Goal: Task Accomplishment & Management: Use online tool/utility

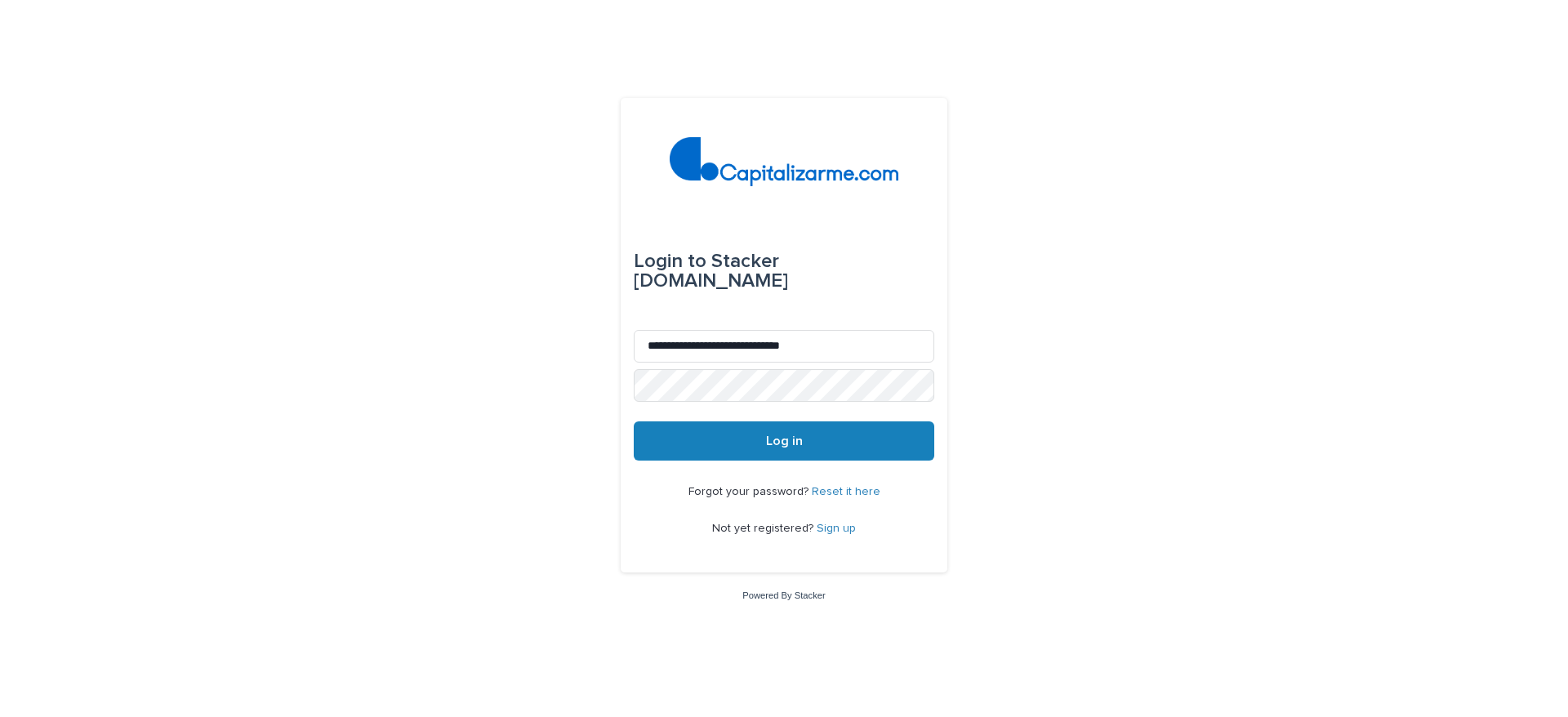
click at [791, 432] on button "Log in" at bounding box center [784, 440] width 300 height 39
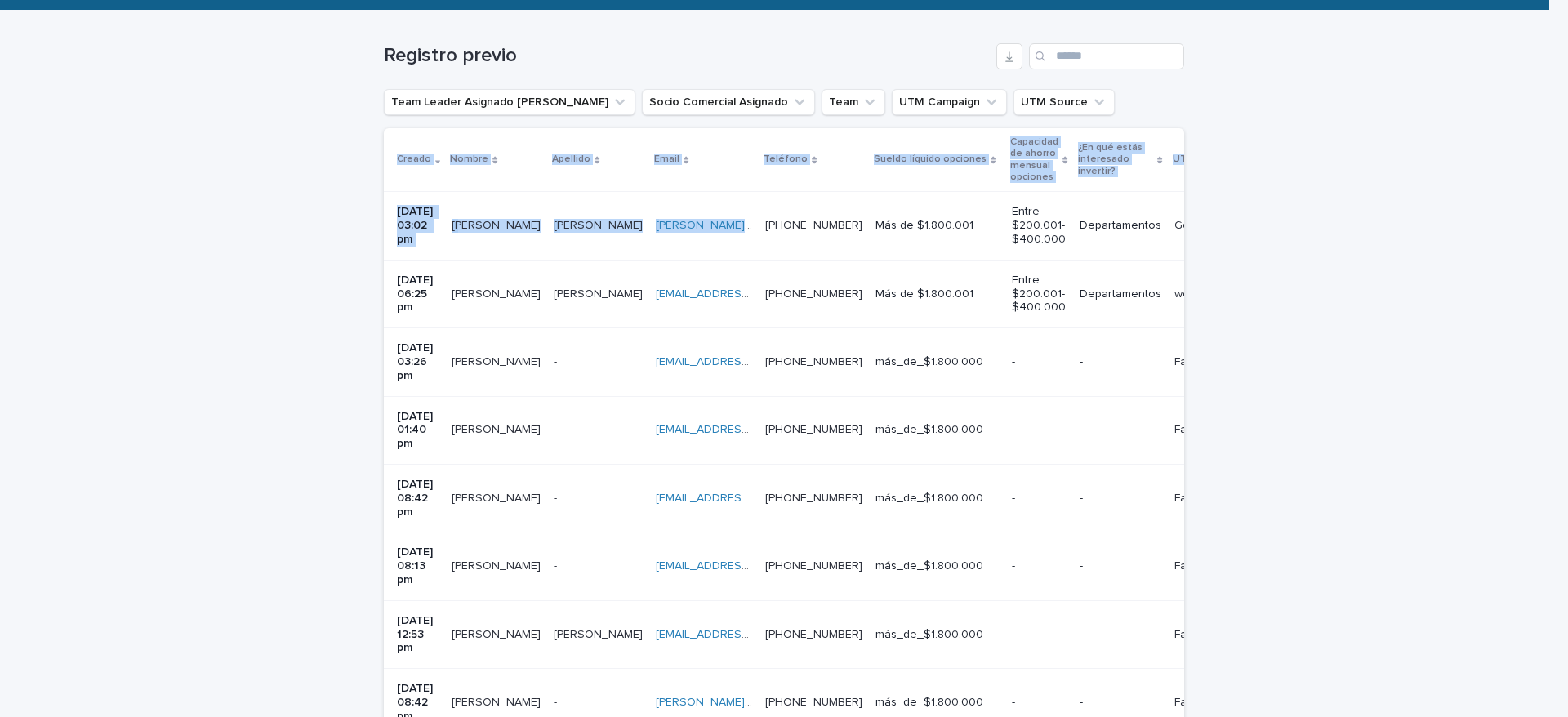
scroll to position [0, 578]
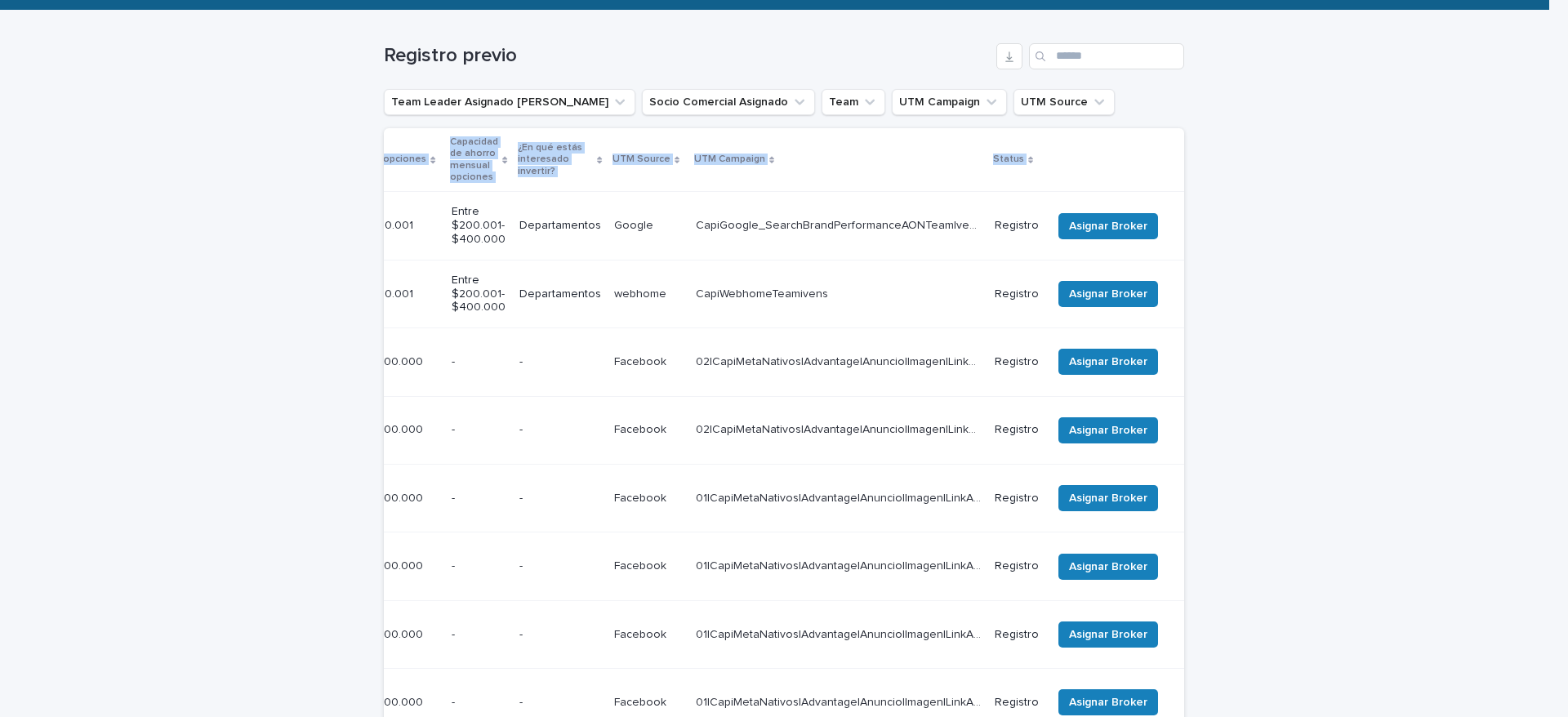
drag, startPoint x: 868, startPoint y: 244, endPoint x: 1325, endPoint y: 469, distance: 509.4
click at [1325, 469] on div "Loading... Saving… Loading... Saving… Registro previo Team Leader Asignado LLam…" at bounding box center [784, 504] width 1568 height 989
click at [1110, 229] on span "Asignar Broker" at bounding box center [1109, 226] width 78 height 16
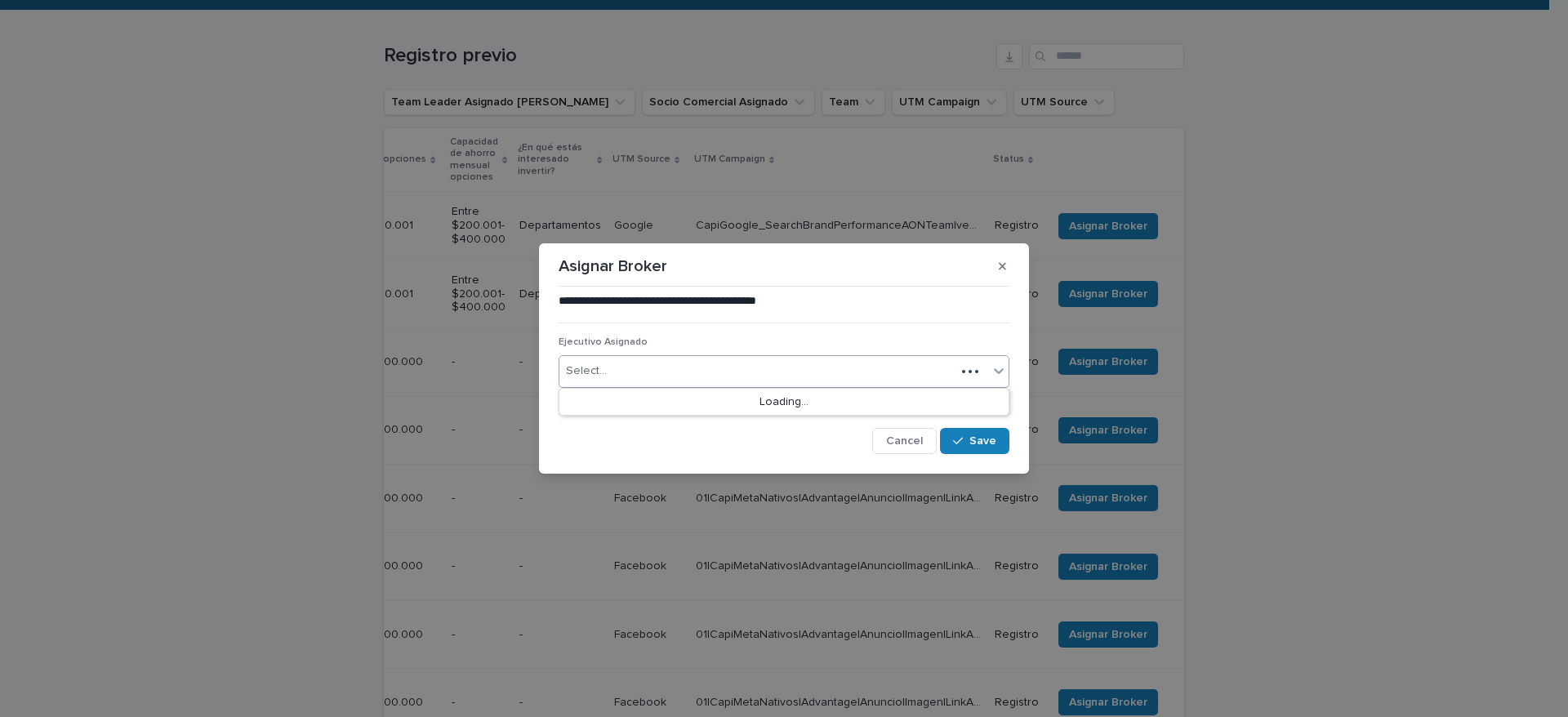
click at [749, 382] on div "Select..." at bounding box center [758, 371] width 397 height 27
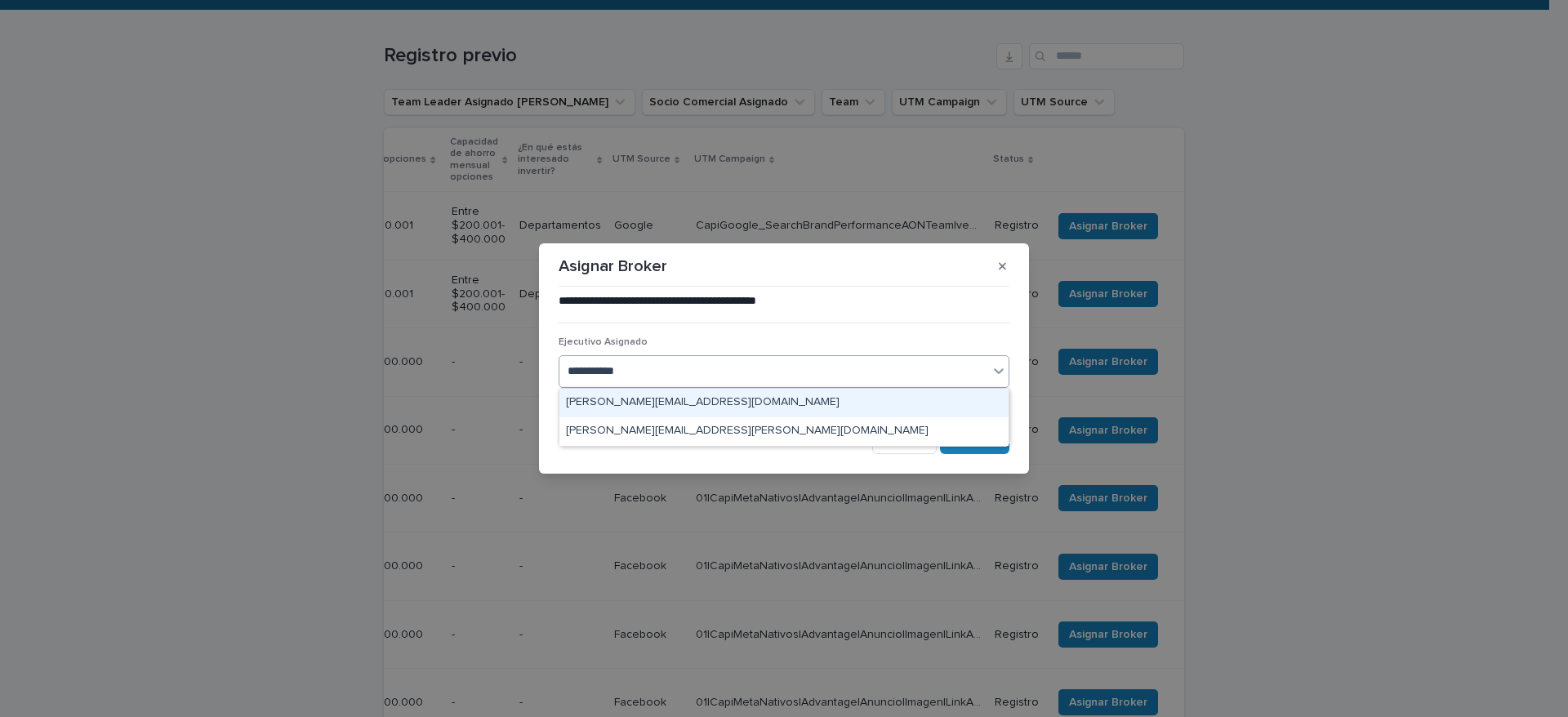
type input "**********"
click at [752, 400] on div "sebastian.saldia@capitalizarme.com" at bounding box center [784, 403] width 449 height 29
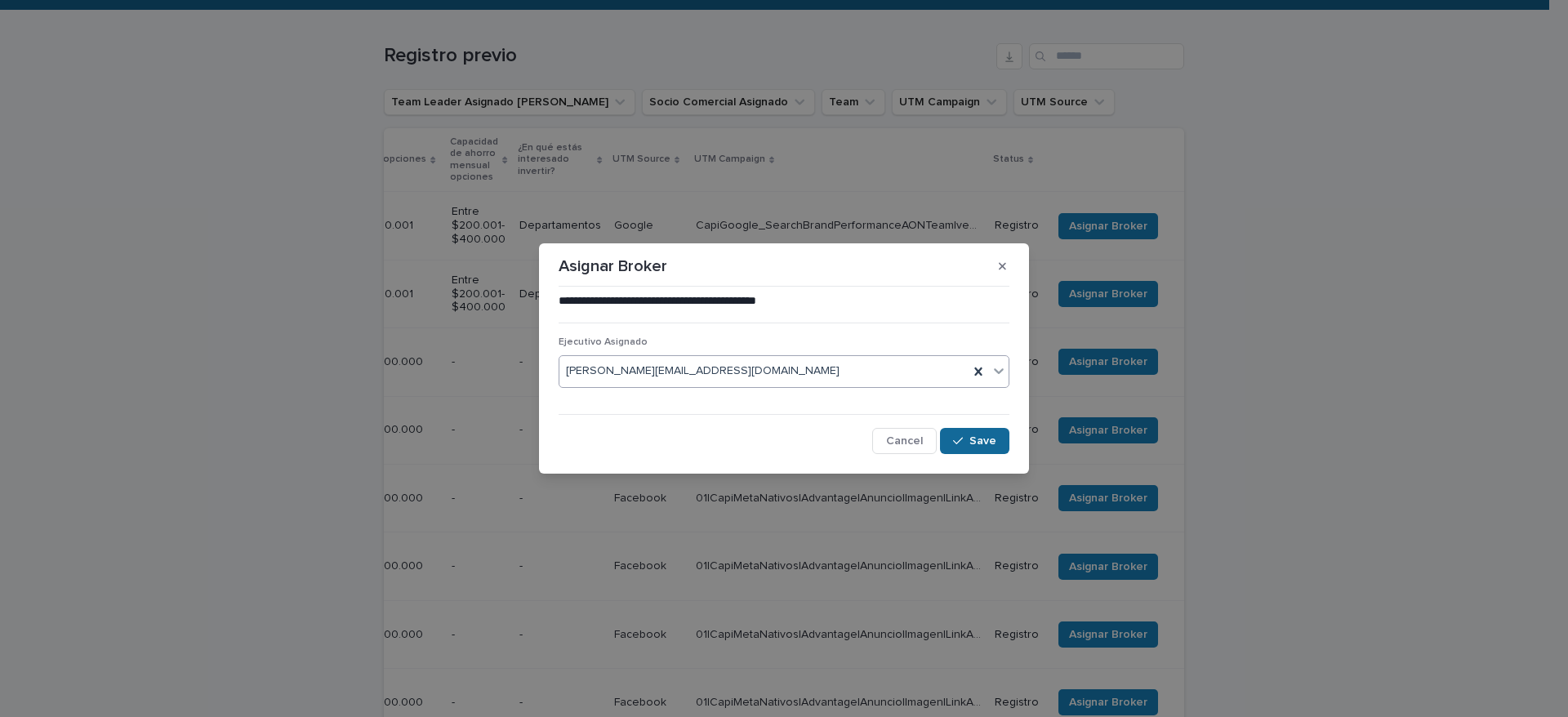
click at [988, 447] on button "Save" at bounding box center [974, 440] width 70 height 26
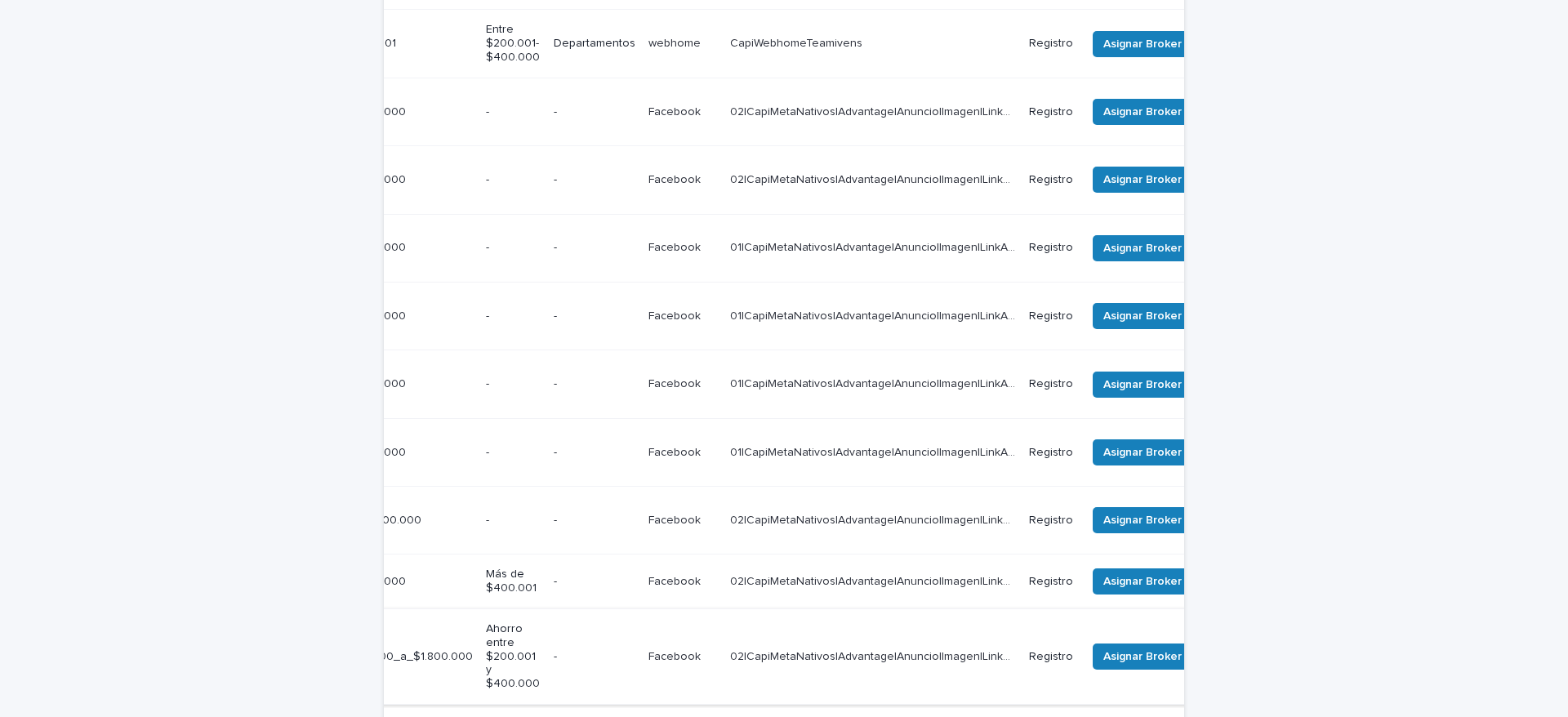
scroll to position [476, 0]
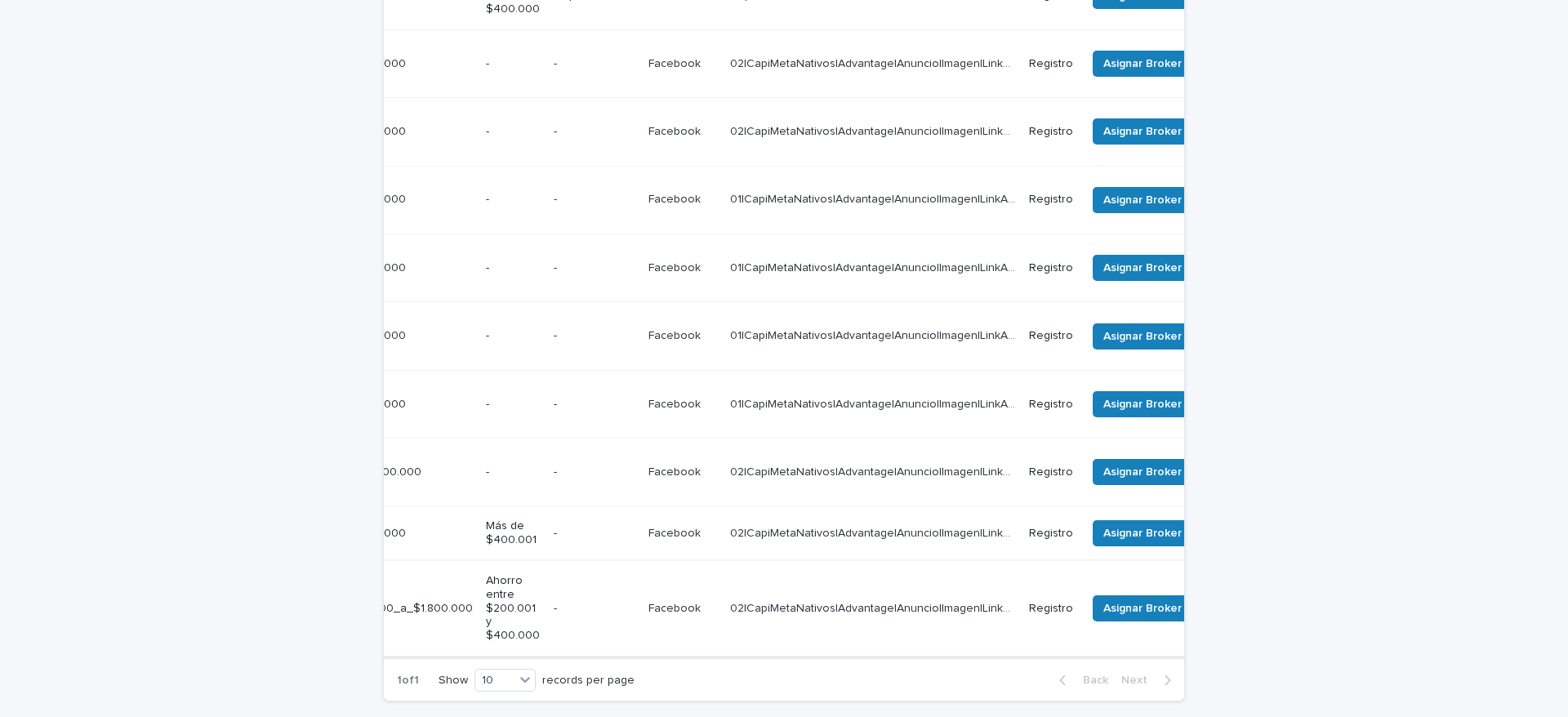
click at [871, 562] on td "02|CapiMetaNativos|Advantage|Anuncio|Imagen|LinkAd|AON|Agosto|2025|Capitalizarm…" at bounding box center [873, 609] width 299 height 95
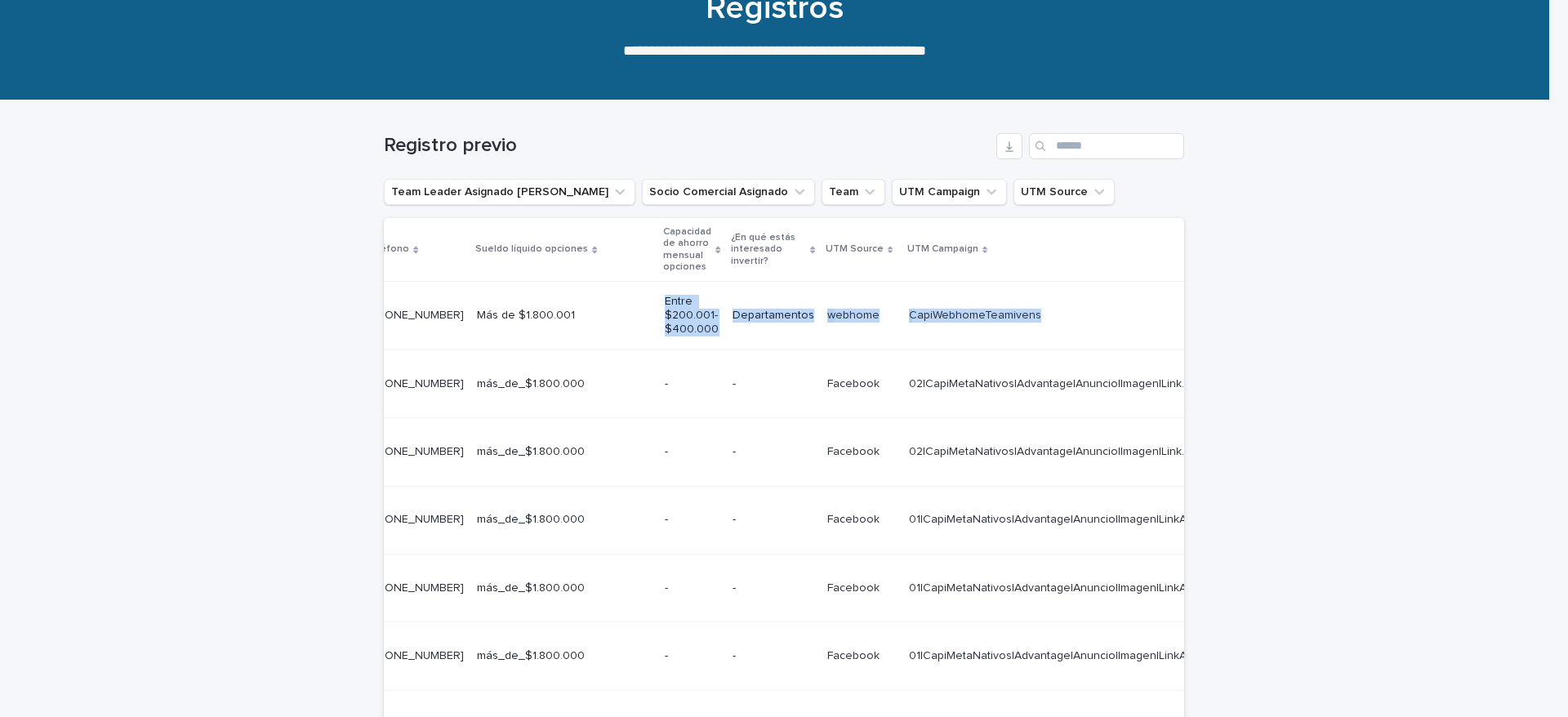
scroll to position [0, 625]
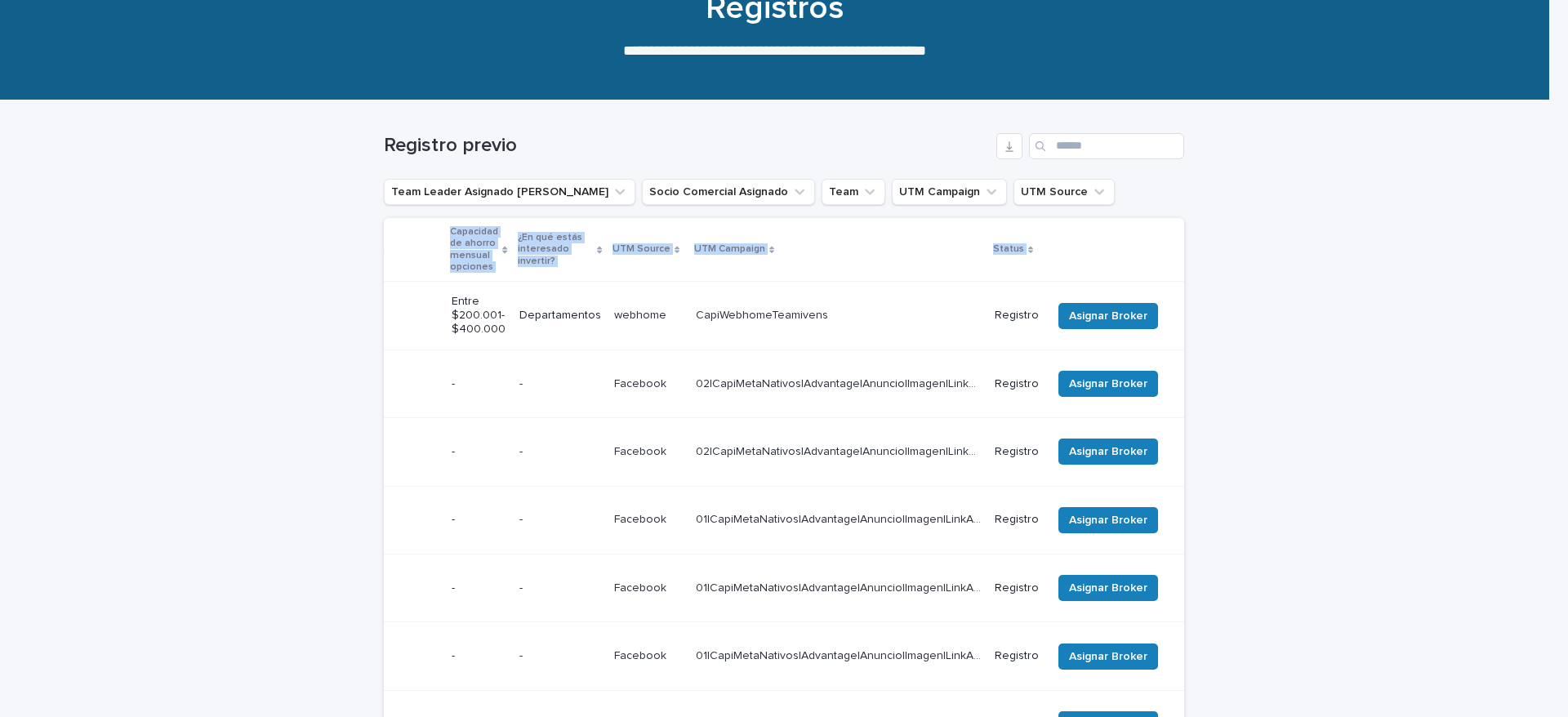
drag, startPoint x: 1071, startPoint y: 317, endPoint x: 1312, endPoint y: 288, distance: 242.7
click at [1312, 288] on div "Loading... Saving… Loading... Saving… Registro previo Team Leader Asignado LLam…" at bounding box center [784, 607] width 1568 height 1015
click at [1122, 310] on span "Asignar Broker" at bounding box center [1109, 316] width 78 height 16
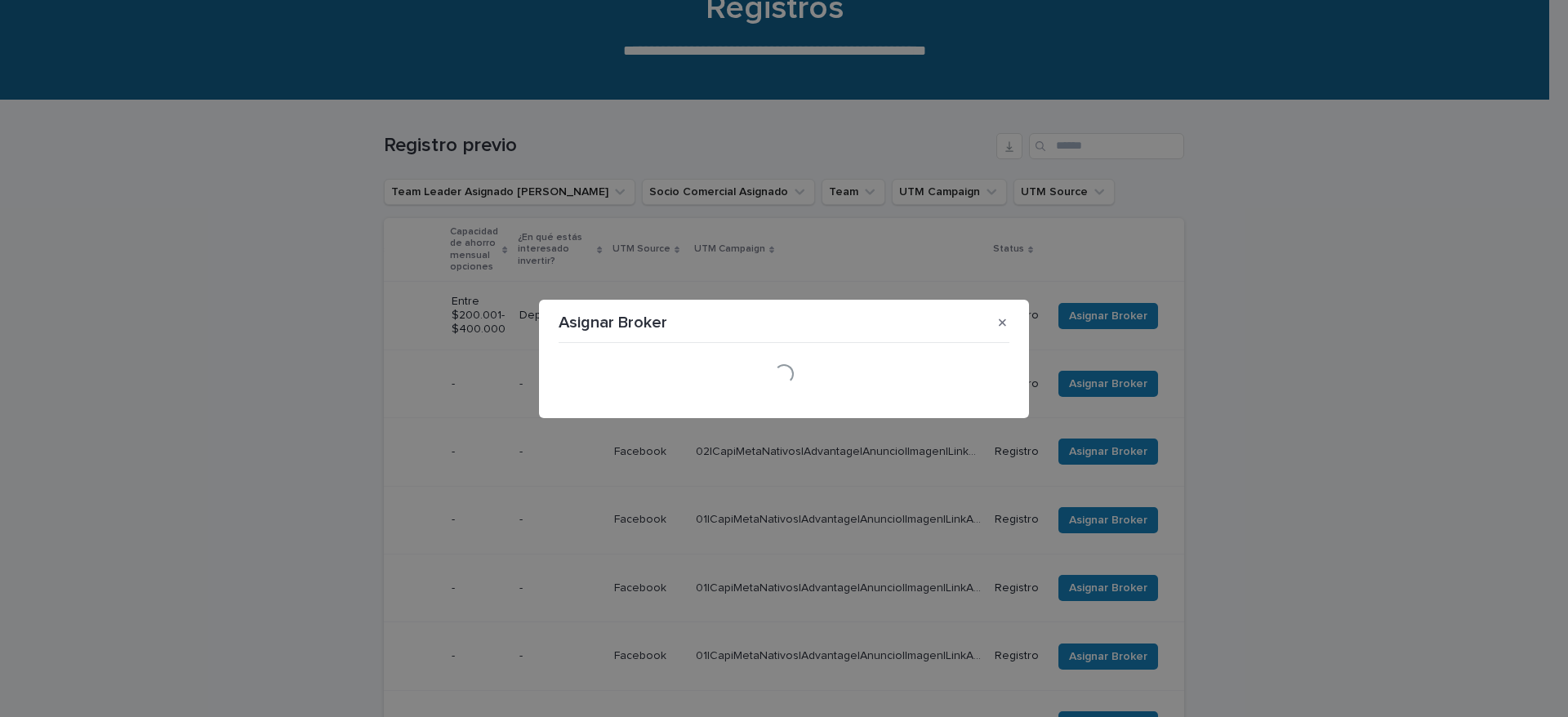
click at [804, 369] on div "Loading..." at bounding box center [784, 374] width 451 height 20
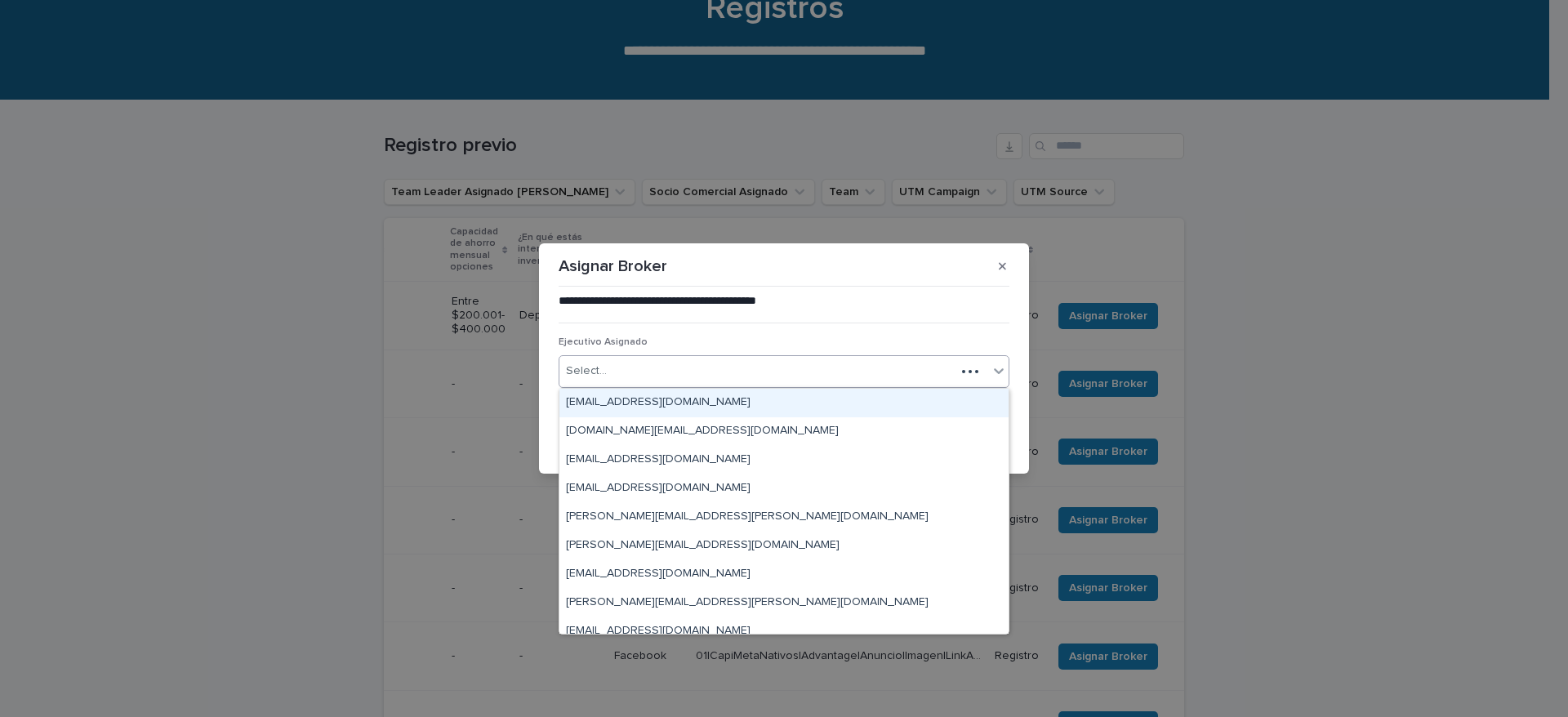
click at [804, 369] on div "Select..." at bounding box center [758, 371] width 397 height 27
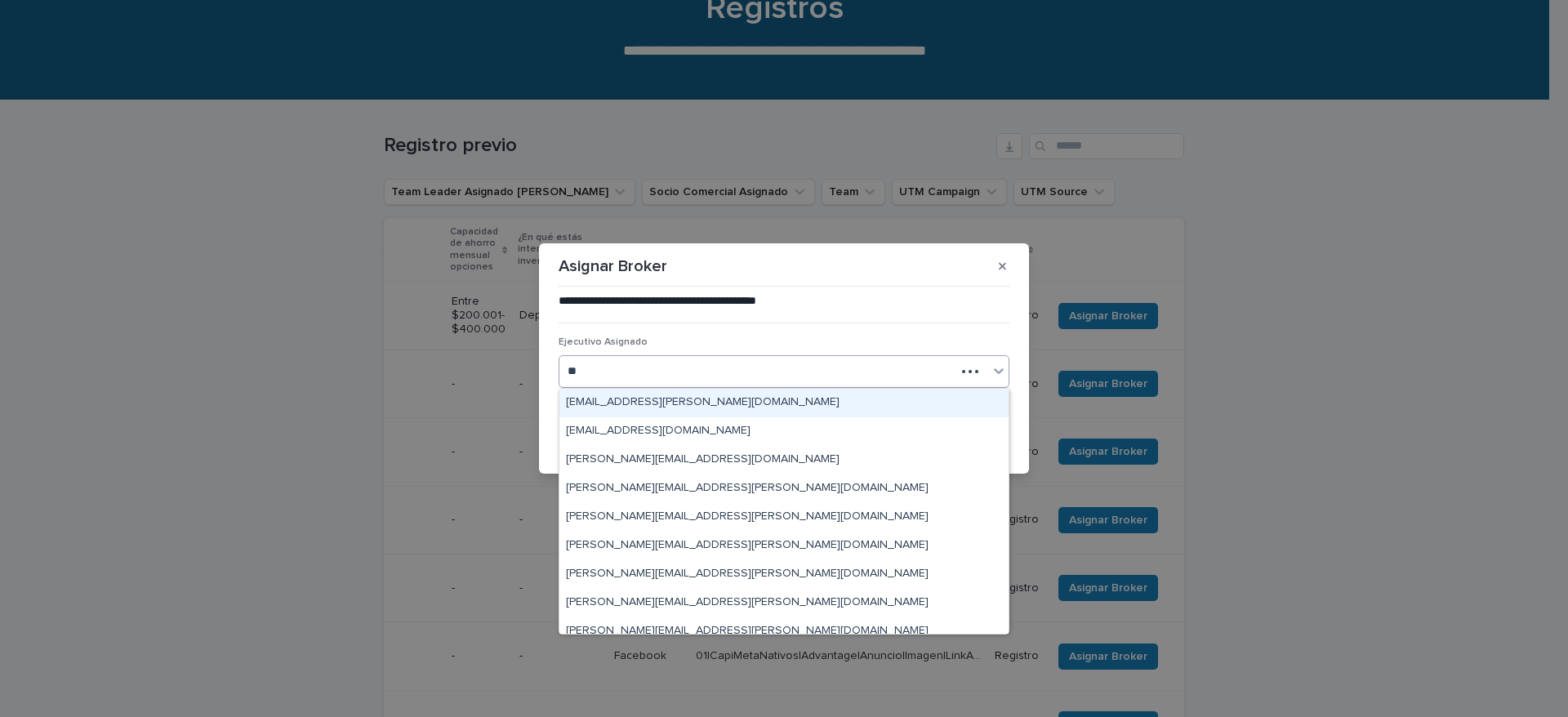
type input "*"
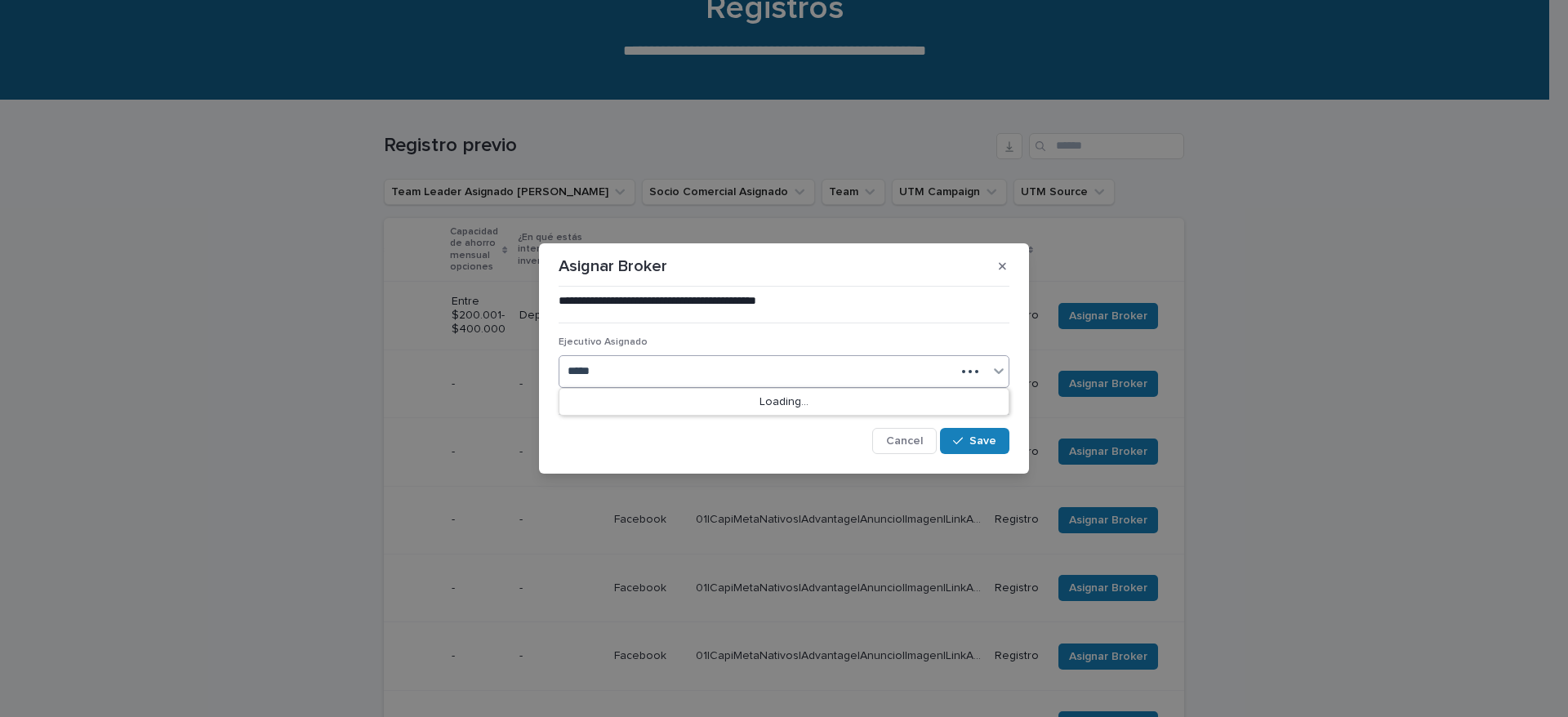
type input "******"
click at [784, 402] on div "alma.atisha@capitalizarme.com" at bounding box center [784, 403] width 449 height 29
drag, startPoint x: 951, startPoint y: 433, endPoint x: 962, endPoint y: 433, distance: 11.0
click at [953, 433] on button "Save" at bounding box center [974, 440] width 70 height 26
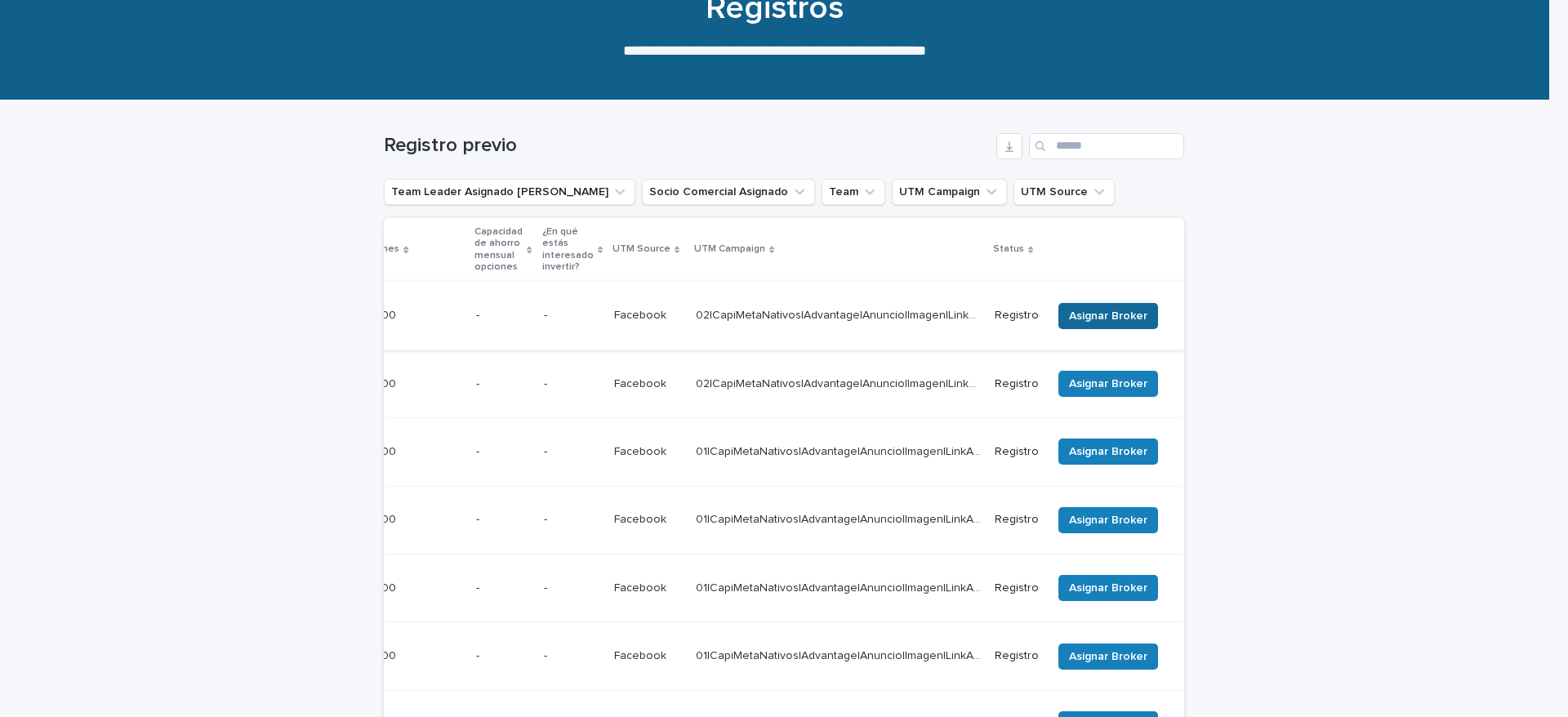
scroll to position [0, 601]
click at [1094, 310] on span "Asignar Broker" at bounding box center [1109, 316] width 78 height 16
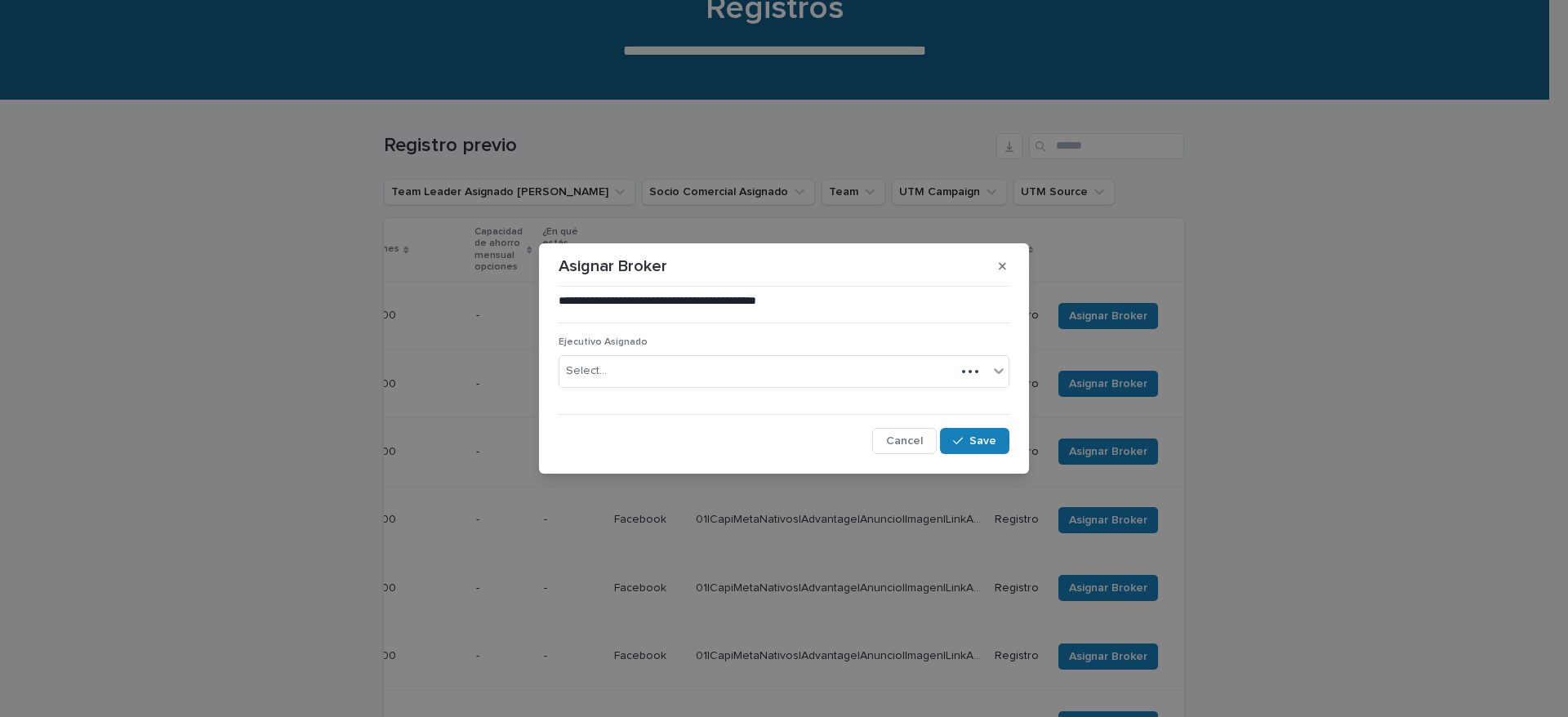
click at [766, 368] on div "Select..." at bounding box center [758, 371] width 397 height 27
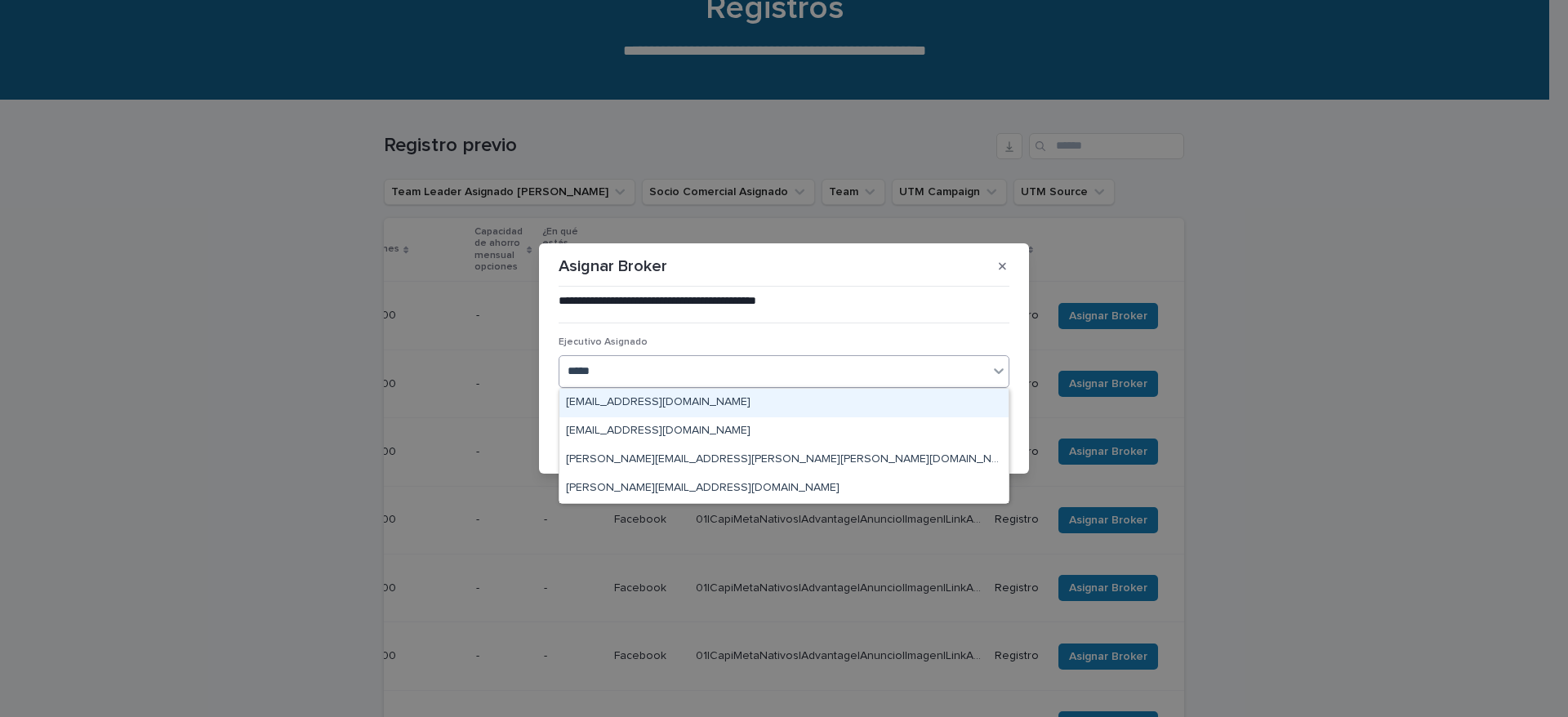
type input "******"
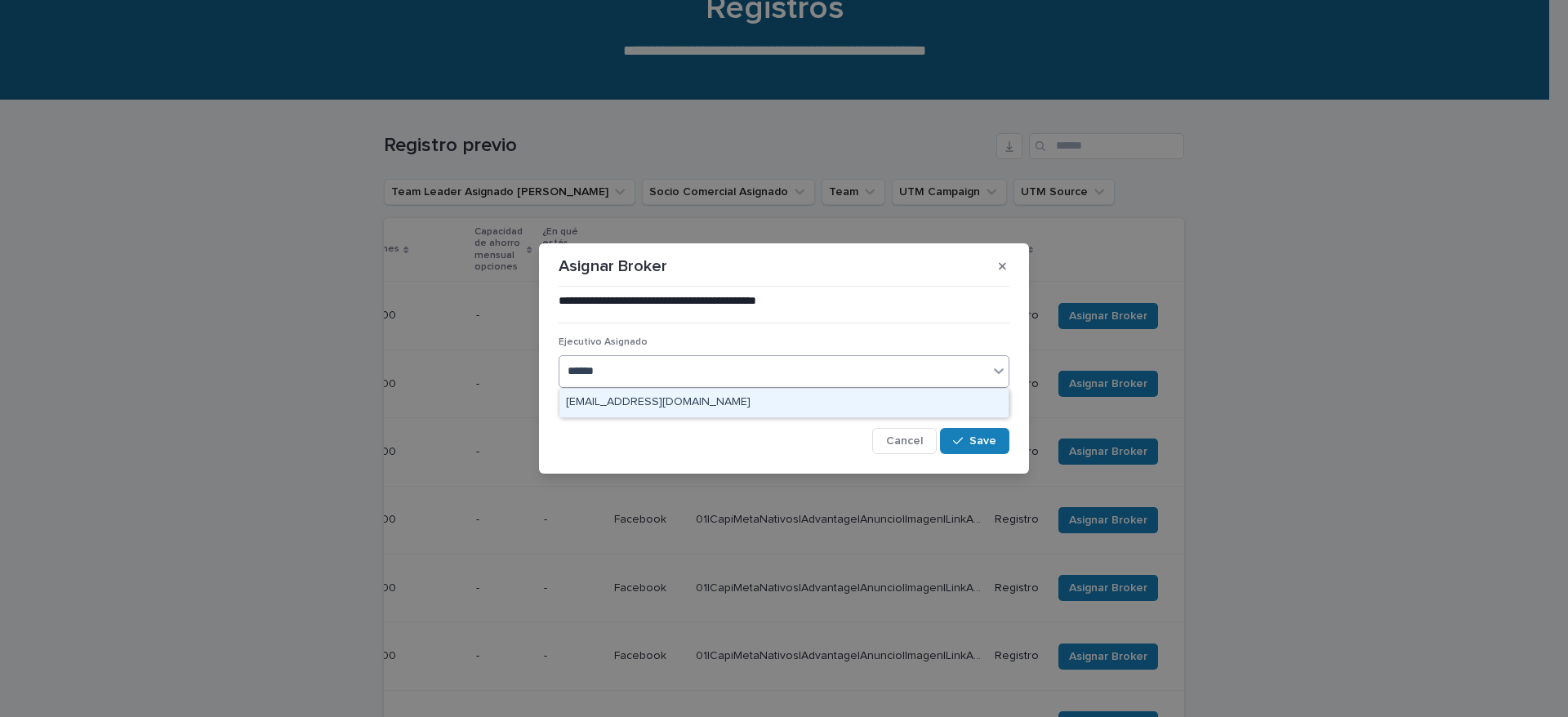
click at [897, 415] on div "alma.atisha@capitalizarme.com" at bounding box center [784, 403] width 449 height 29
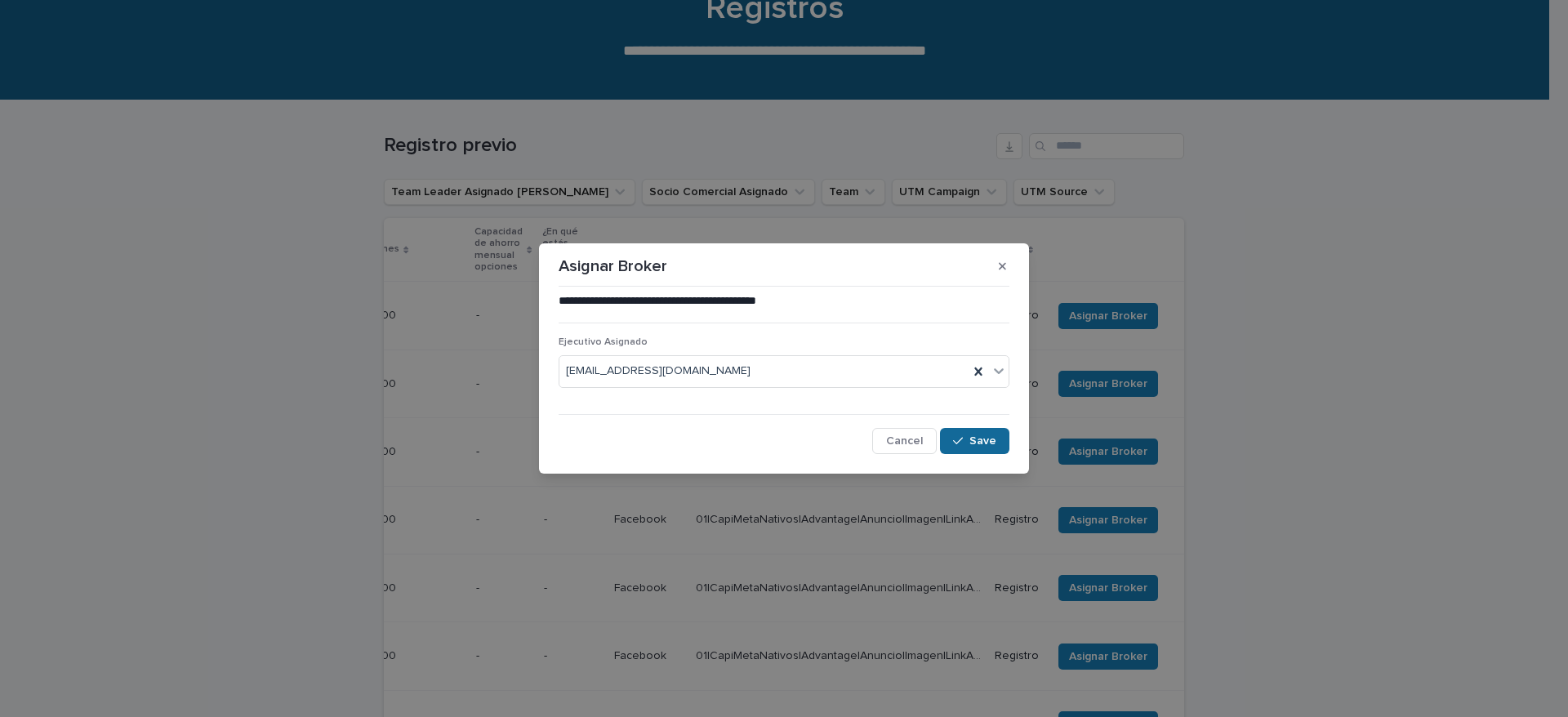
click at [970, 434] on button "Save" at bounding box center [974, 440] width 70 height 26
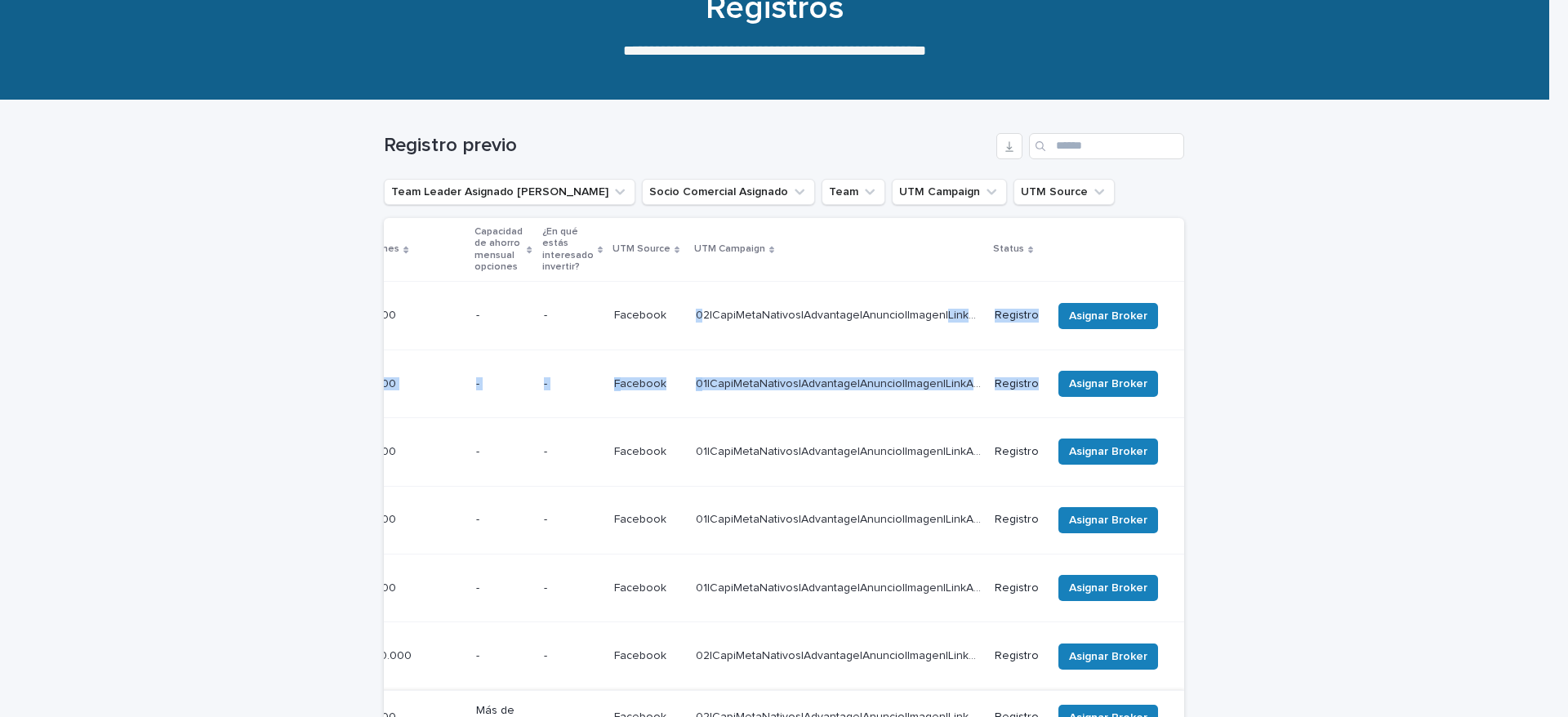
scroll to position [0, 0]
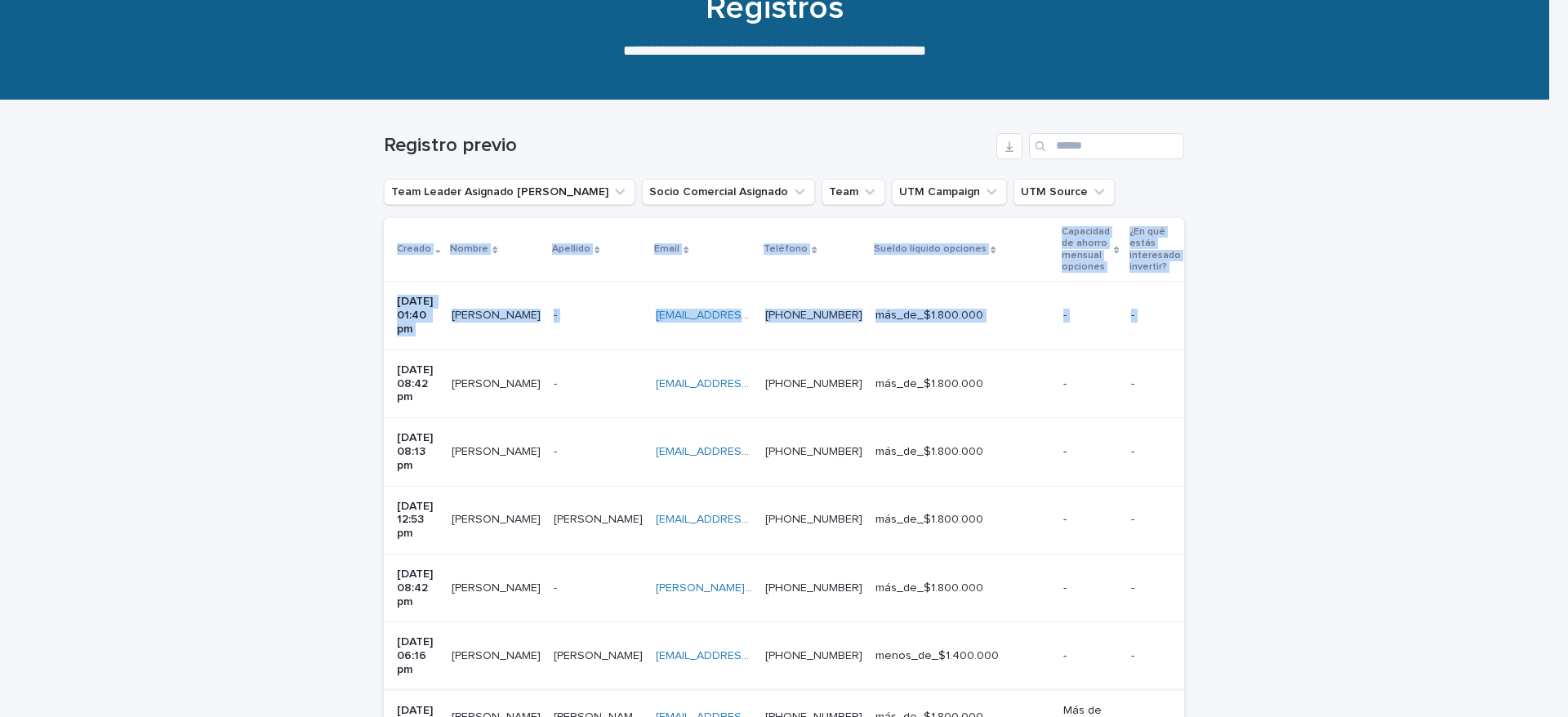
drag, startPoint x: 940, startPoint y: 306, endPoint x: 123, endPoint y: 395, distance: 821.8
click at [123, 395] on div "Loading... Saving… Loading... Saving… Registro previo Team Leader Asignado LLam…" at bounding box center [784, 540] width 1568 height 879
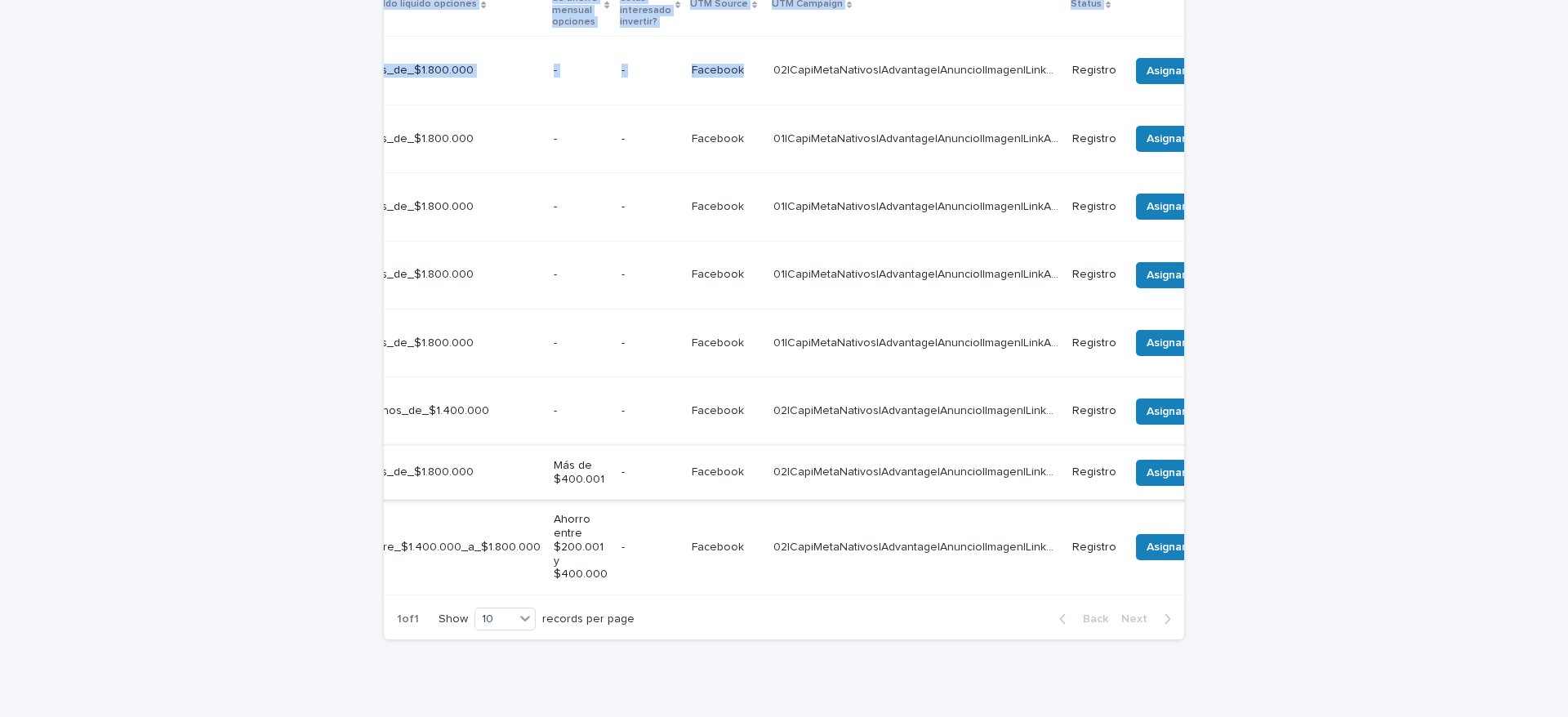
scroll to position [0, 601]
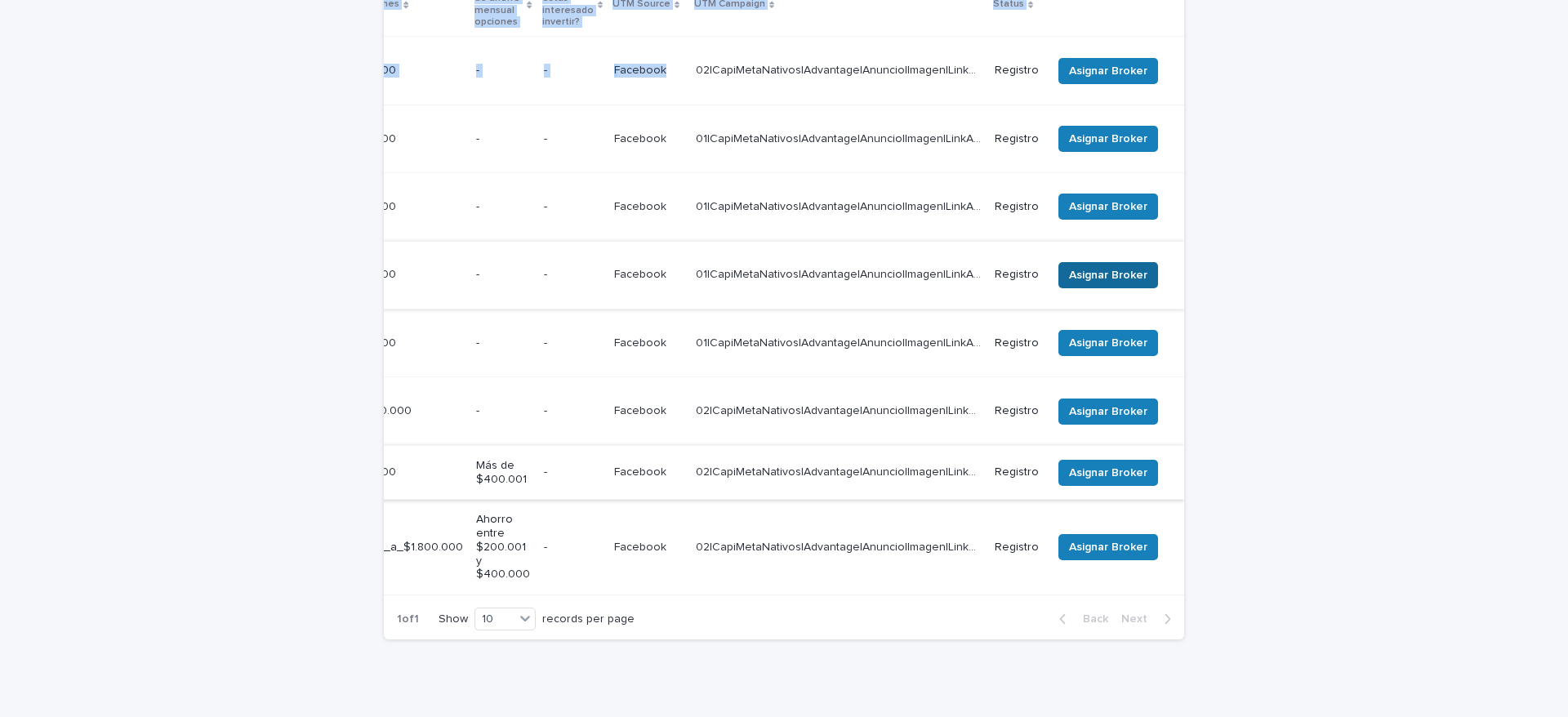
click at [1087, 267] on span "Asignar Broker" at bounding box center [1109, 275] width 78 height 16
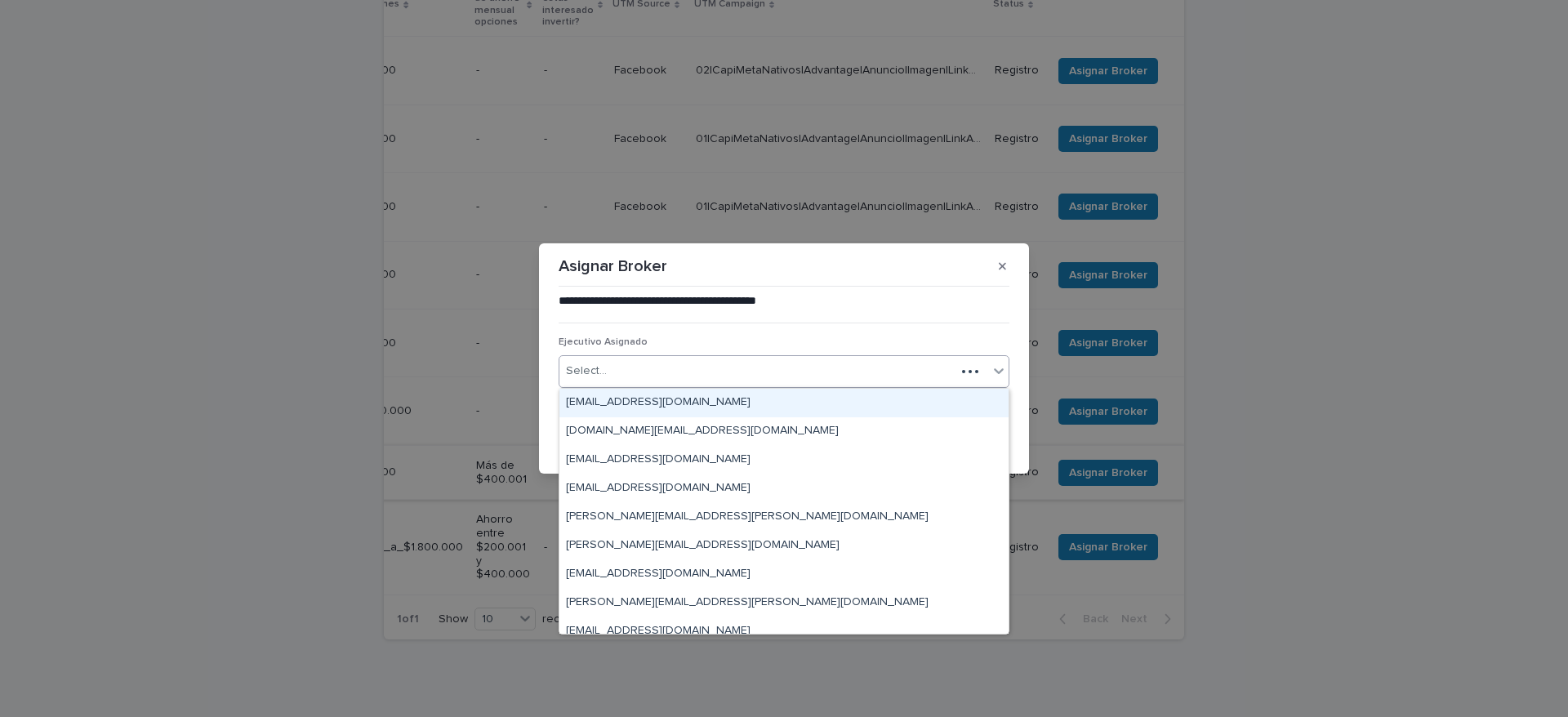
click at [690, 380] on div "Select..." at bounding box center [758, 371] width 397 height 27
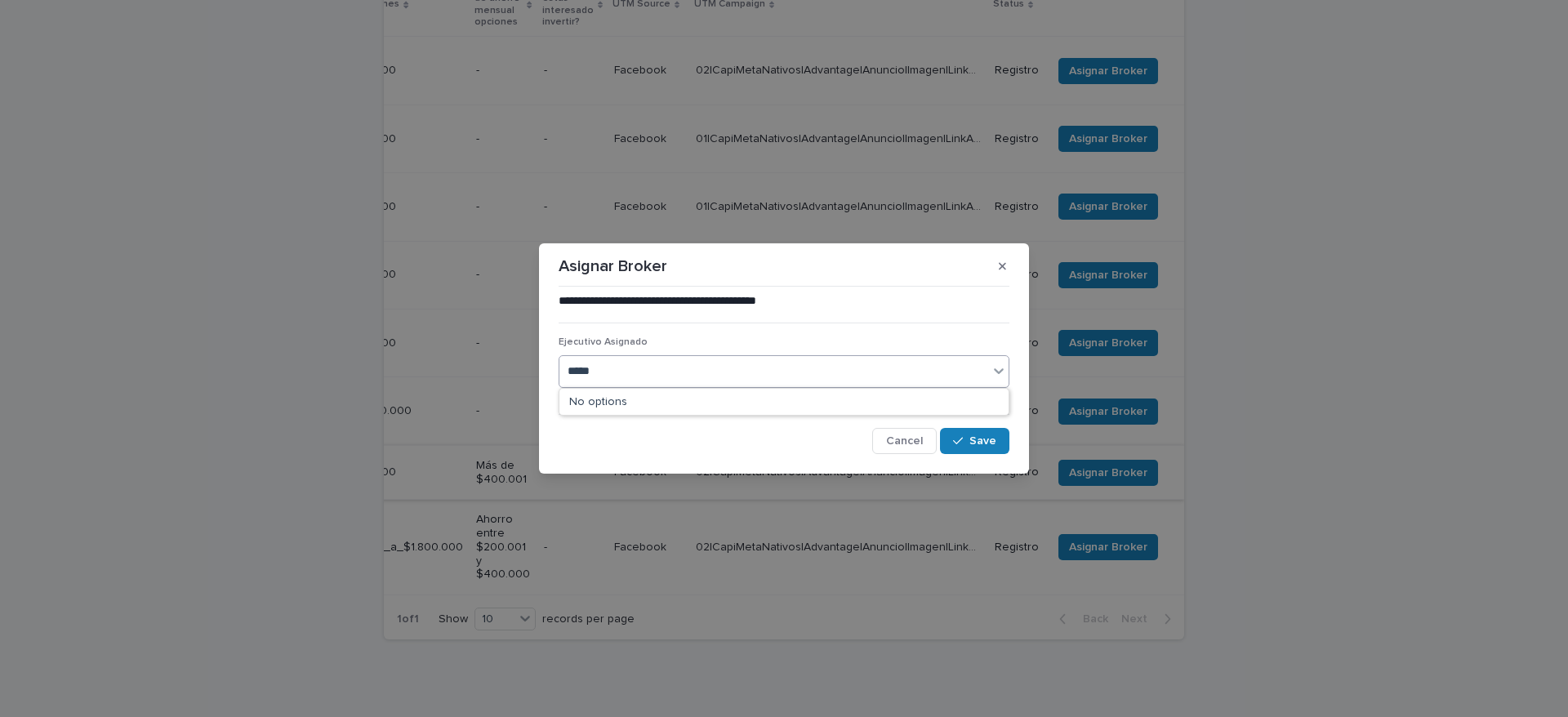
type input "******"
click at [907, 410] on div "alma.atisha@capitalizarme.com" at bounding box center [784, 403] width 449 height 29
click at [974, 438] on span "Save" at bounding box center [983, 441] width 27 height 11
click at [1096, 64] on div "**********" at bounding box center [784, 358] width 1568 height 717
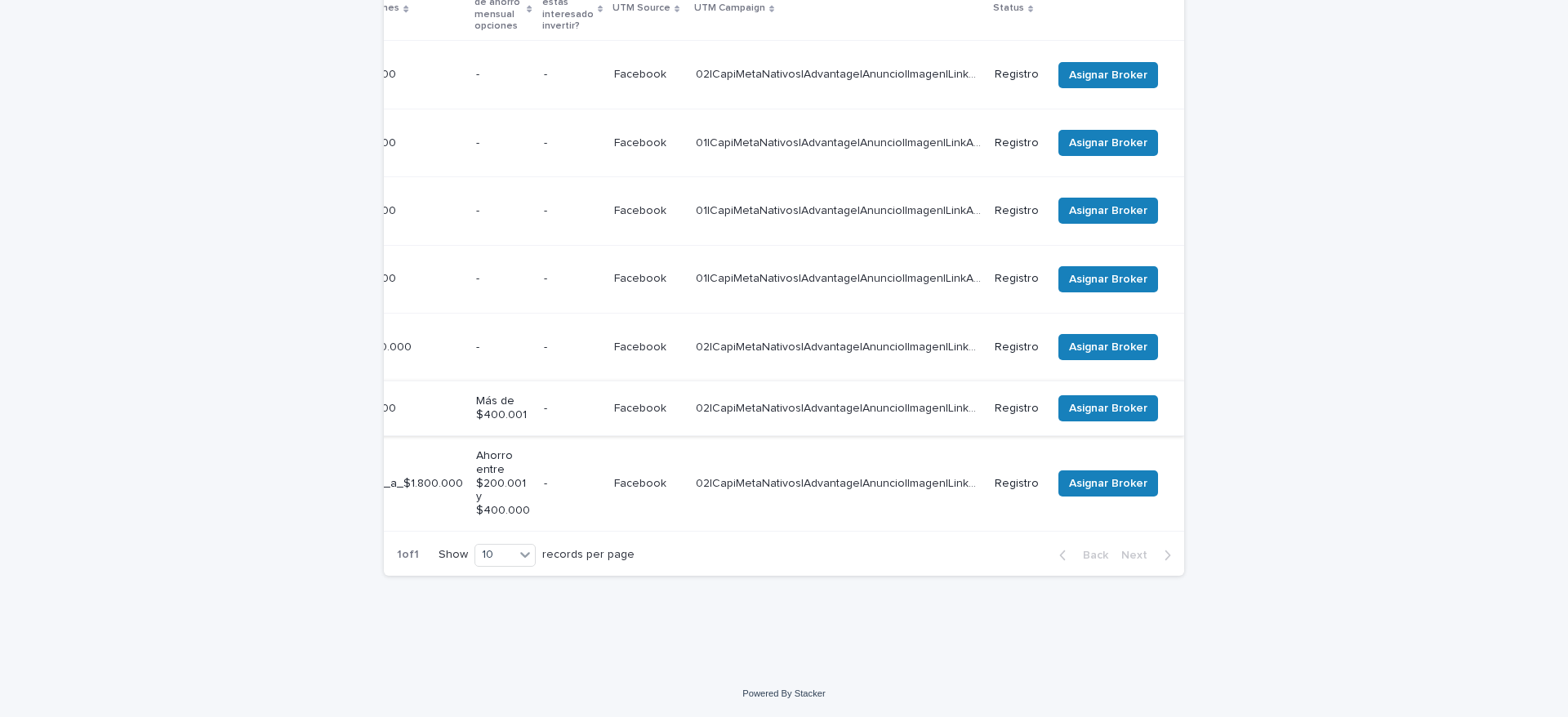
scroll to position [346, 0]
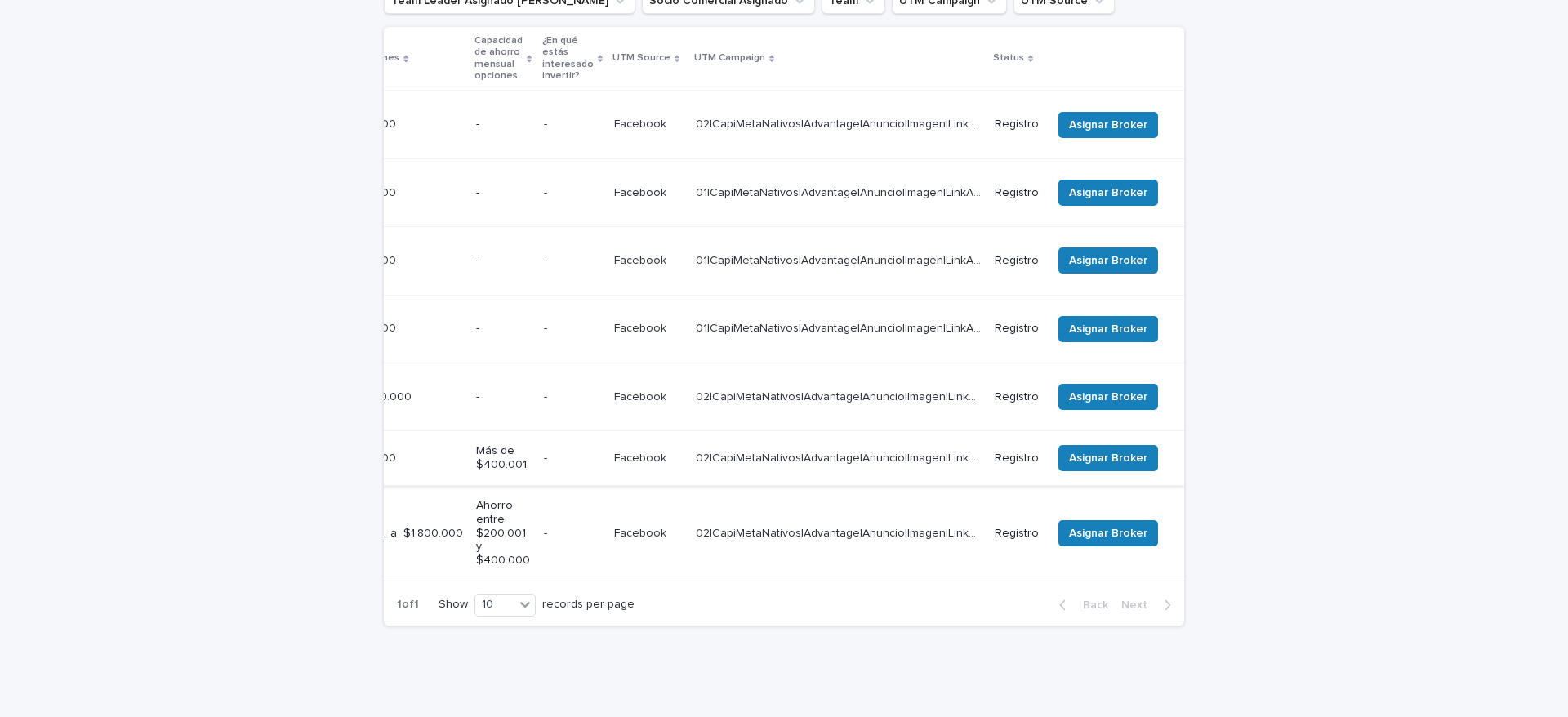
click at [1096, 64] on th at bounding box center [1115, 58] width 139 height 64
drag, startPoint x: 1089, startPoint y: 93, endPoint x: 1094, endPoint y: 104, distance: 12.1
click at [1094, 104] on td "Asignar Broker" at bounding box center [1115, 124] width 139 height 68
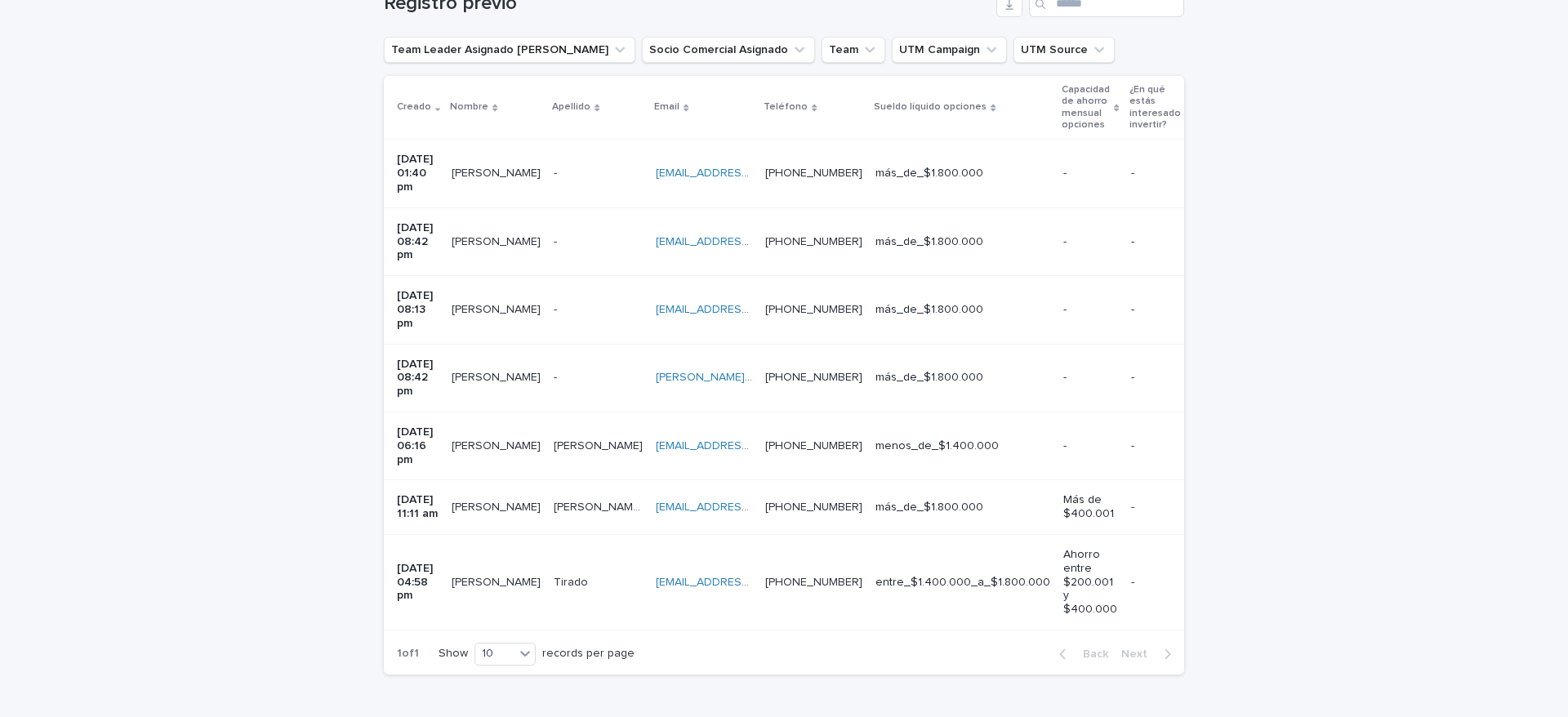
scroll to position [0, 601]
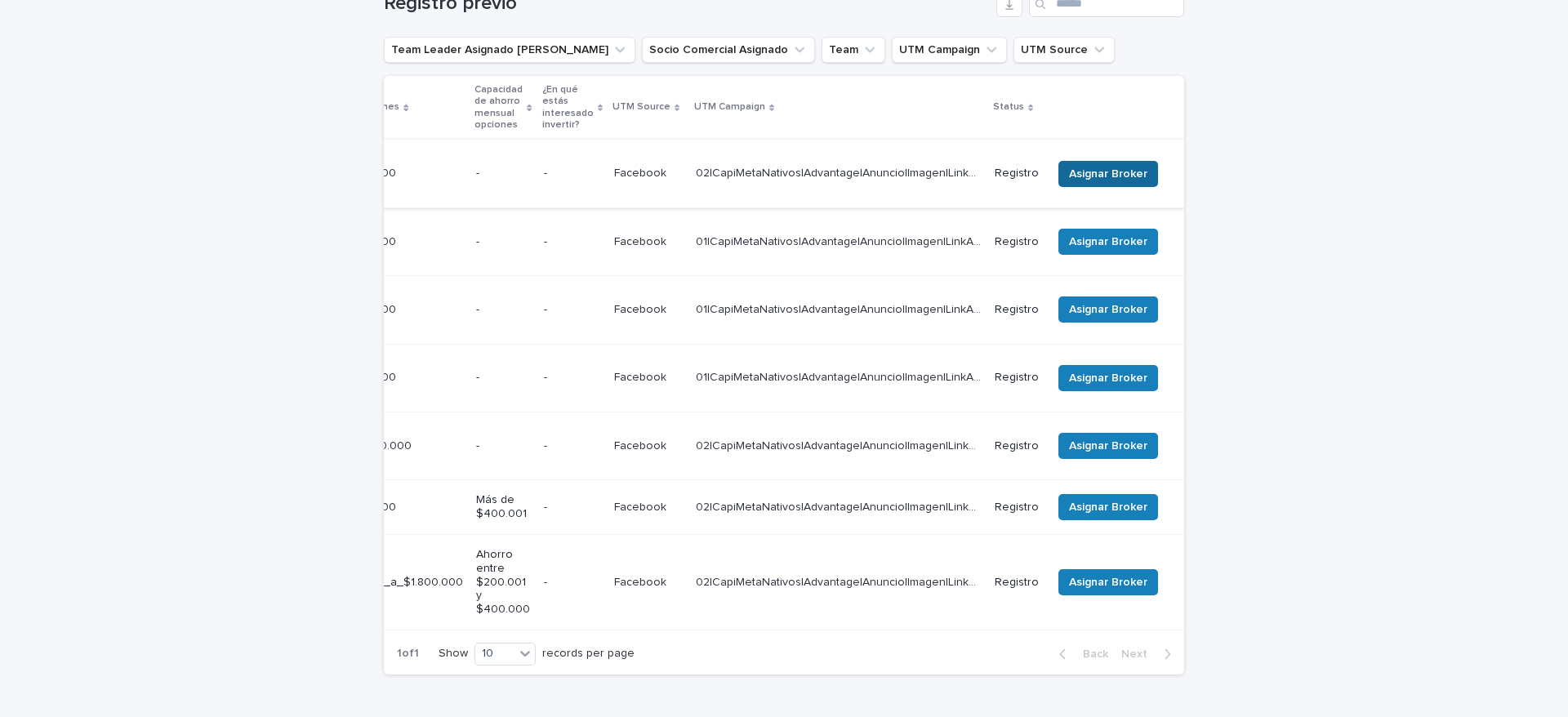
click at [1106, 169] on span "Asignar Broker" at bounding box center [1109, 174] width 78 height 16
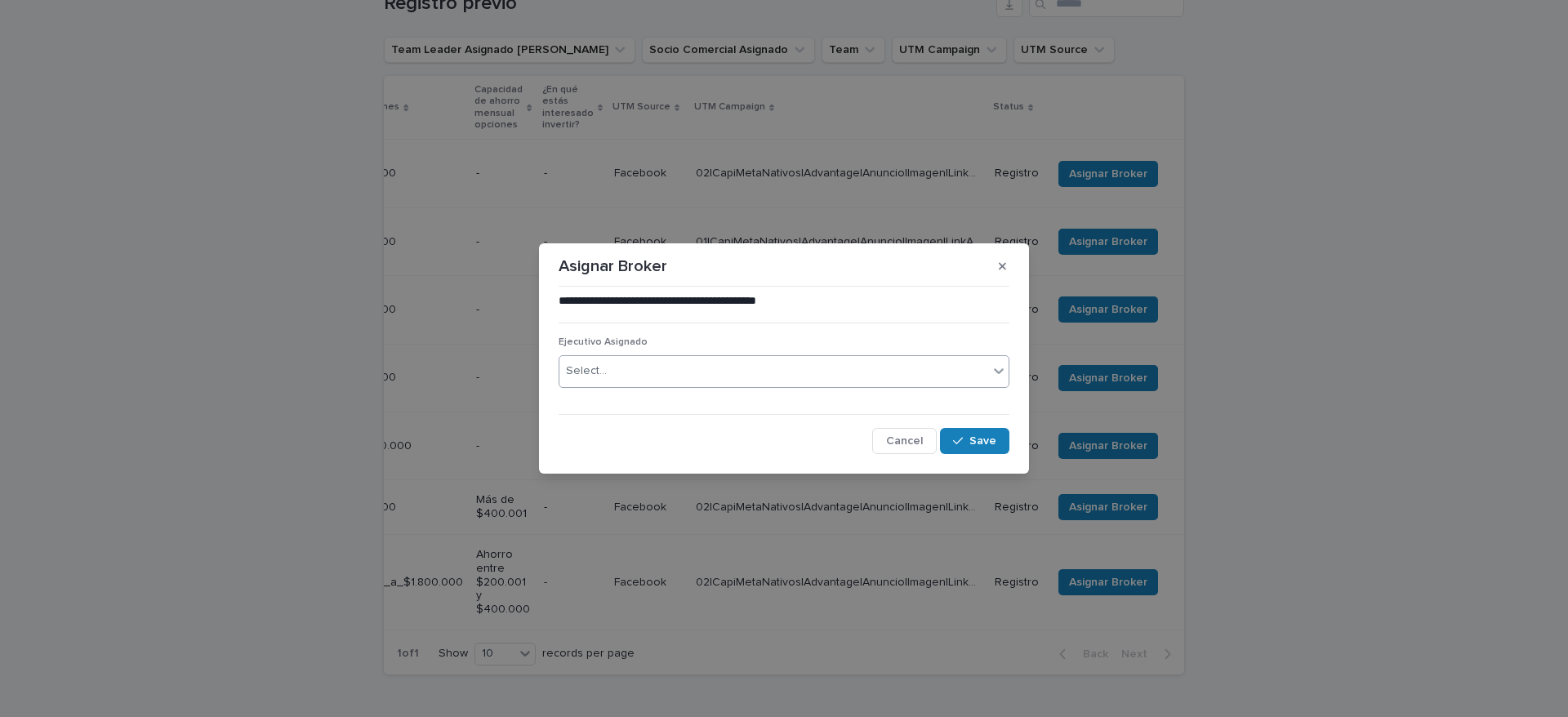
click at [705, 377] on div "Select..." at bounding box center [774, 371] width 429 height 27
type input "******"
click at [725, 410] on div "alma.atisha@capitalizarme.com" at bounding box center [784, 403] width 449 height 29
click at [968, 445] on div "button" at bounding box center [961, 441] width 16 height 11
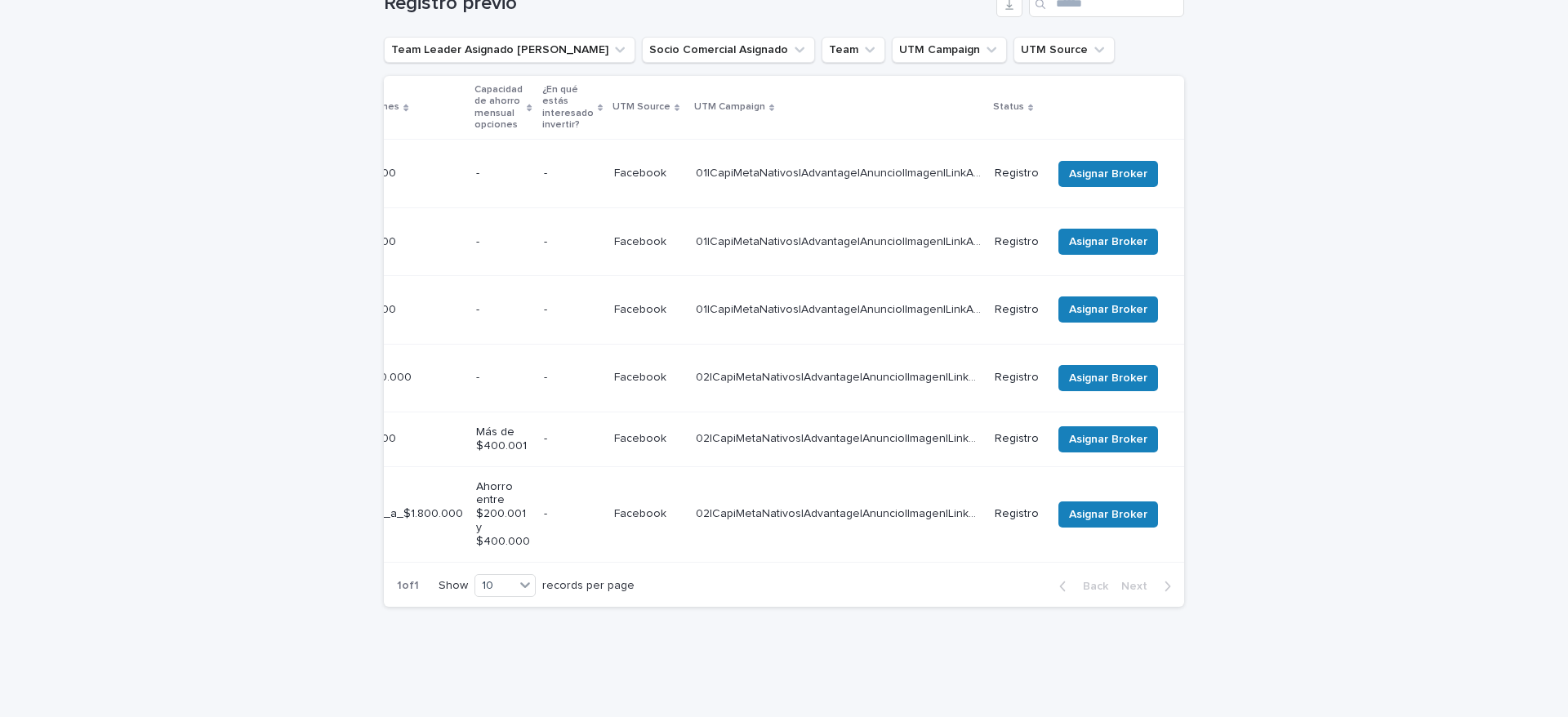
scroll to position [271, 0]
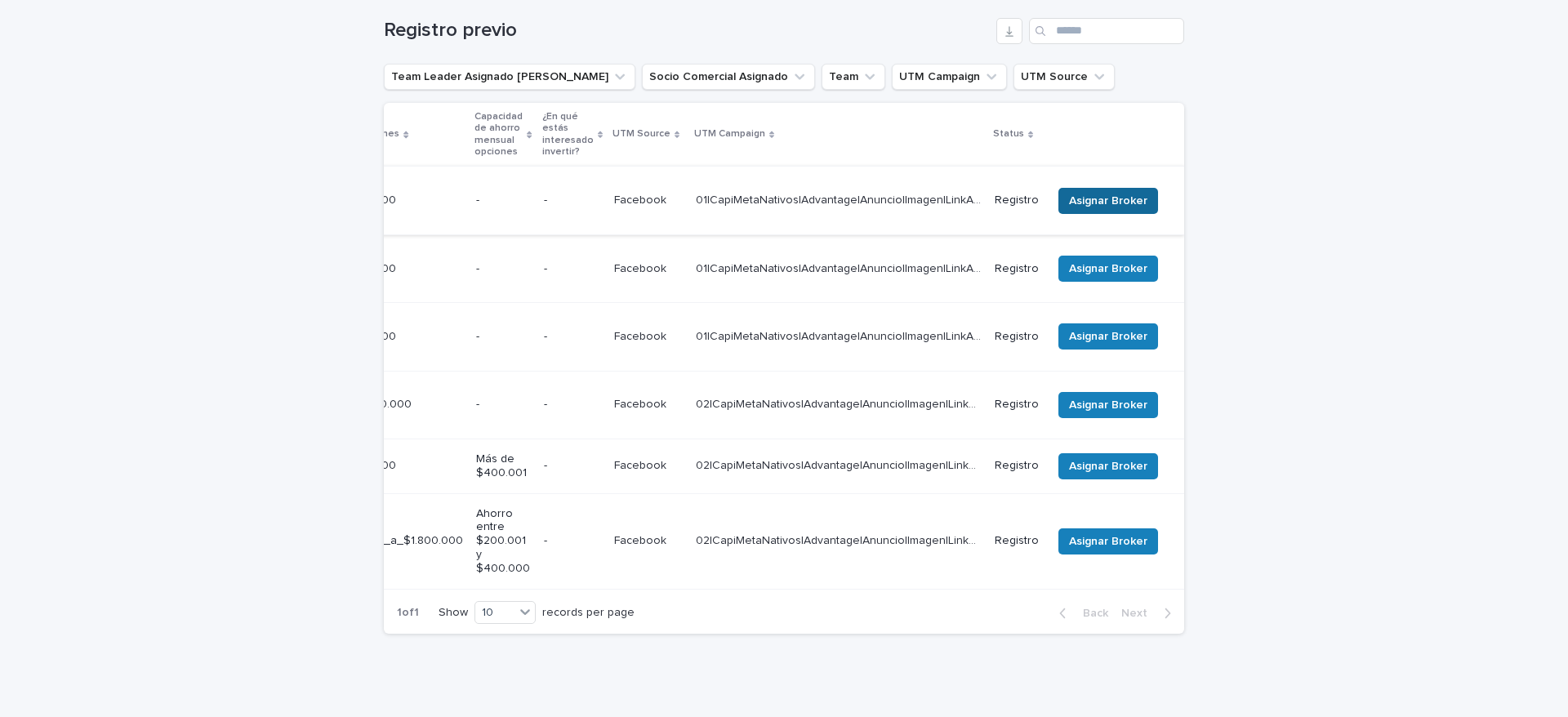
click at [1090, 188] on button "Asignar Broker" at bounding box center [1109, 200] width 100 height 26
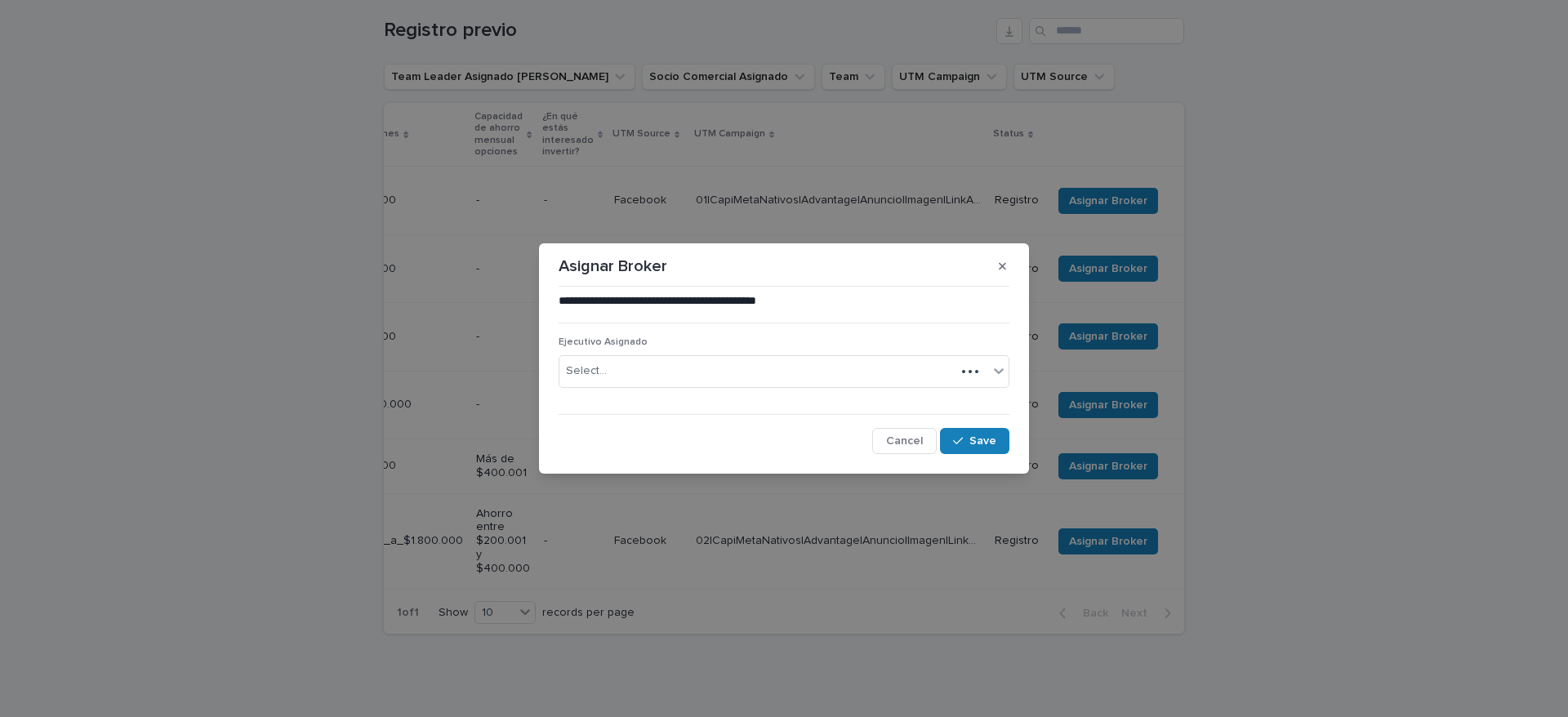
drag, startPoint x: 685, startPoint y: 369, endPoint x: 697, endPoint y: 352, distance: 20.8
click at [697, 352] on div "Ejecutivo Asignado Select..." at bounding box center [784, 368] width 451 height 64
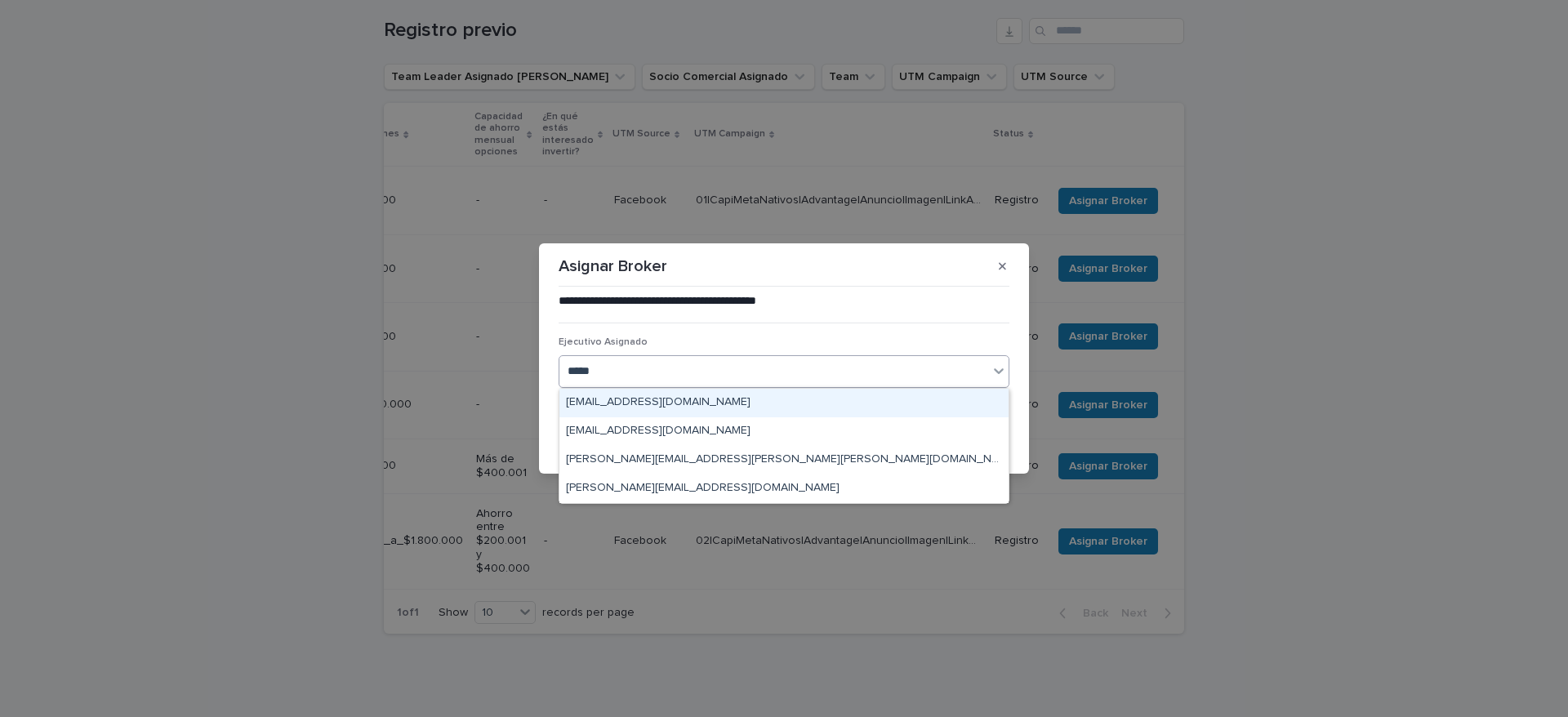
type input "******"
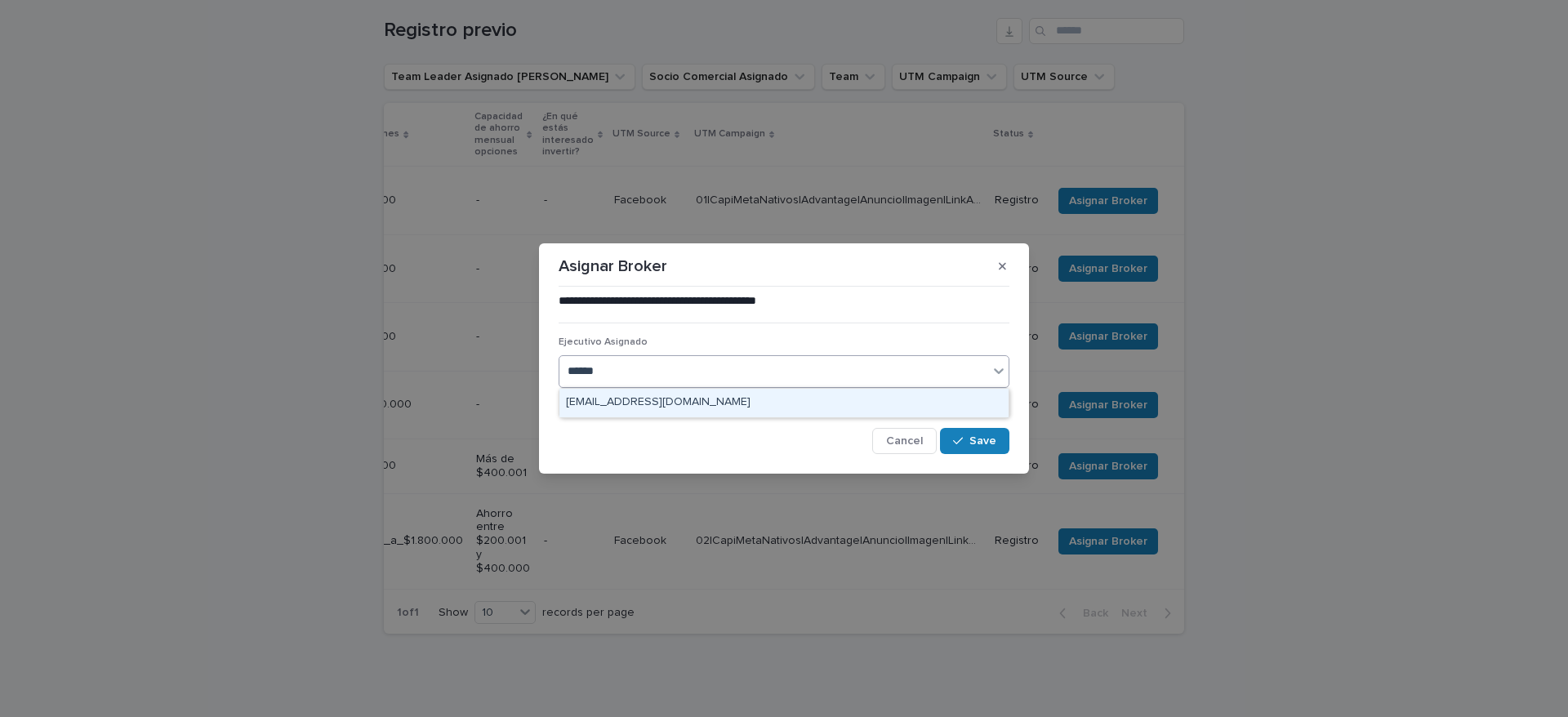
click at [774, 401] on div "alma.atisha@capitalizarme.com" at bounding box center [784, 403] width 449 height 29
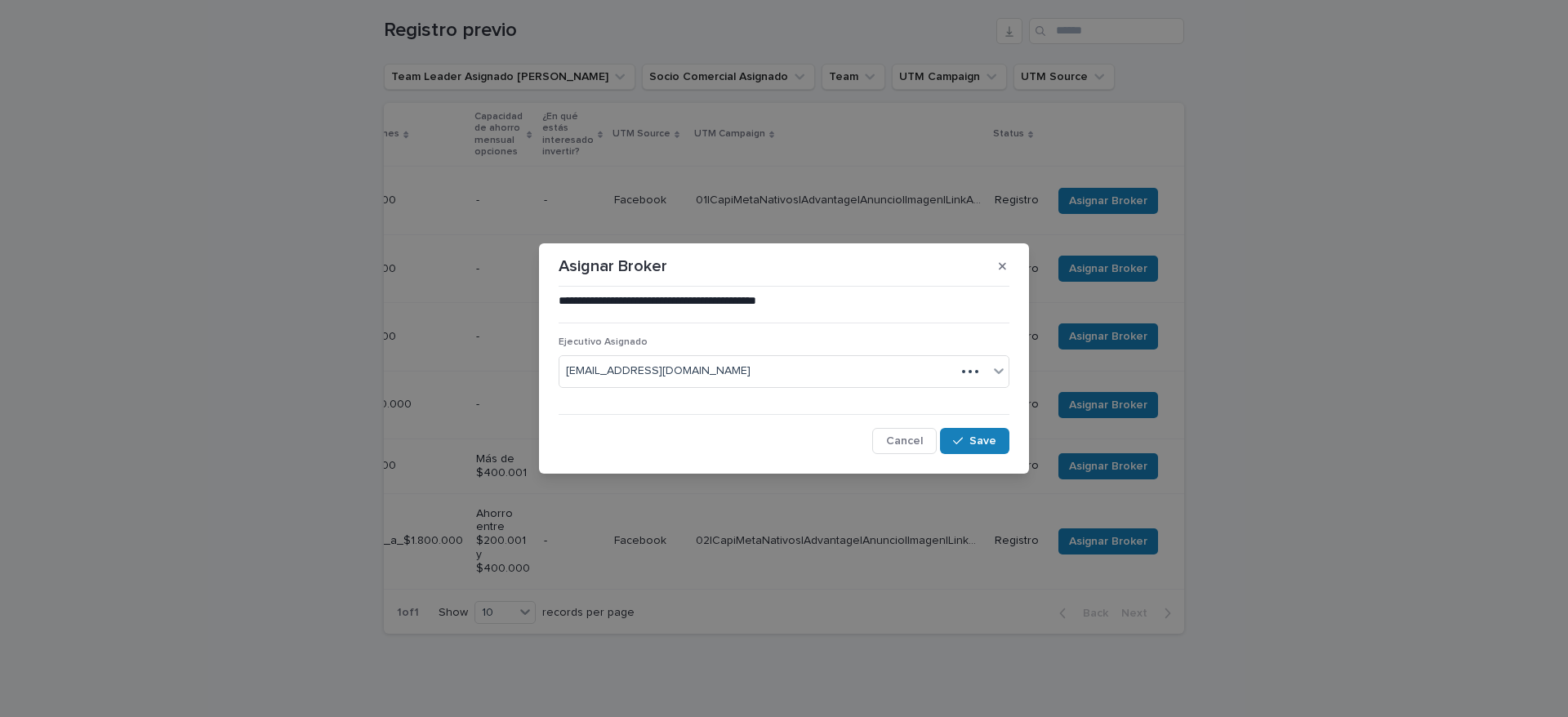
drag, startPoint x: 1049, startPoint y: 434, endPoint x: 997, endPoint y: 435, distance: 52.0
click at [1035, 432] on div "**********" at bounding box center [784, 358] width 1568 height 717
click at [988, 438] on span "Save" at bounding box center [983, 441] width 27 height 11
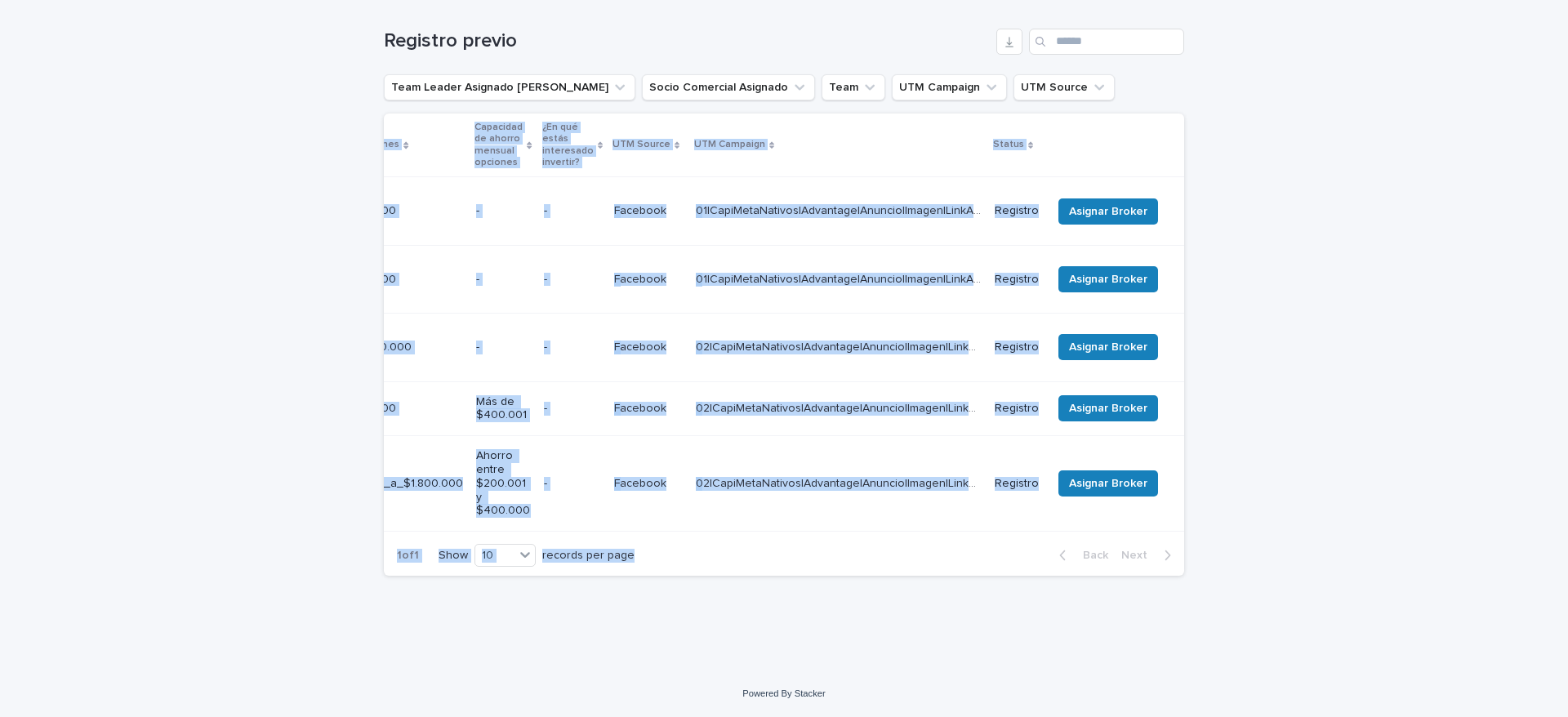
scroll to position [237, 0]
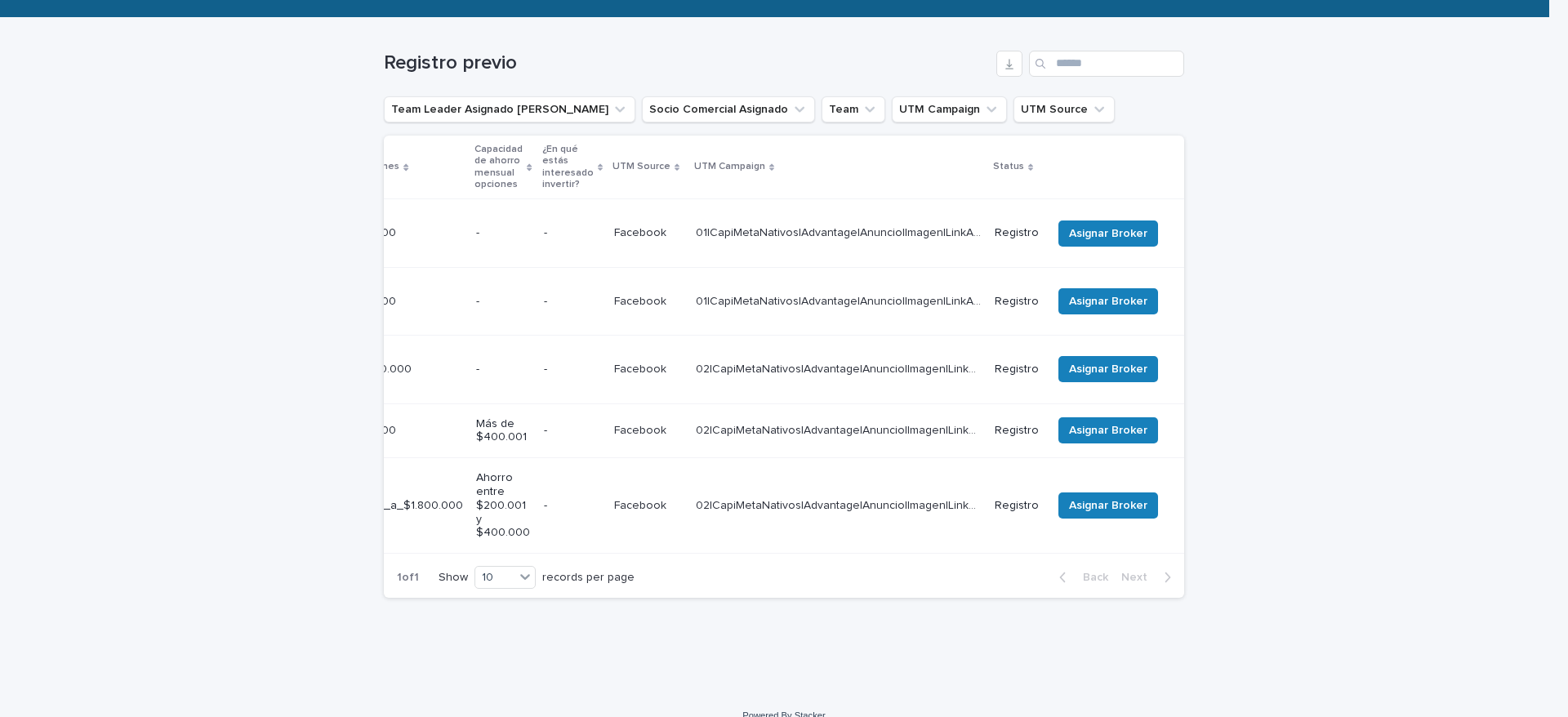
drag, startPoint x: 808, startPoint y: 545, endPoint x: 732, endPoint y: 539, distance: 76.2
click at [725, 557] on div "1 of 1 Show 10 records per page Back Next" at bounding box center [784, 577] width 801 height 41
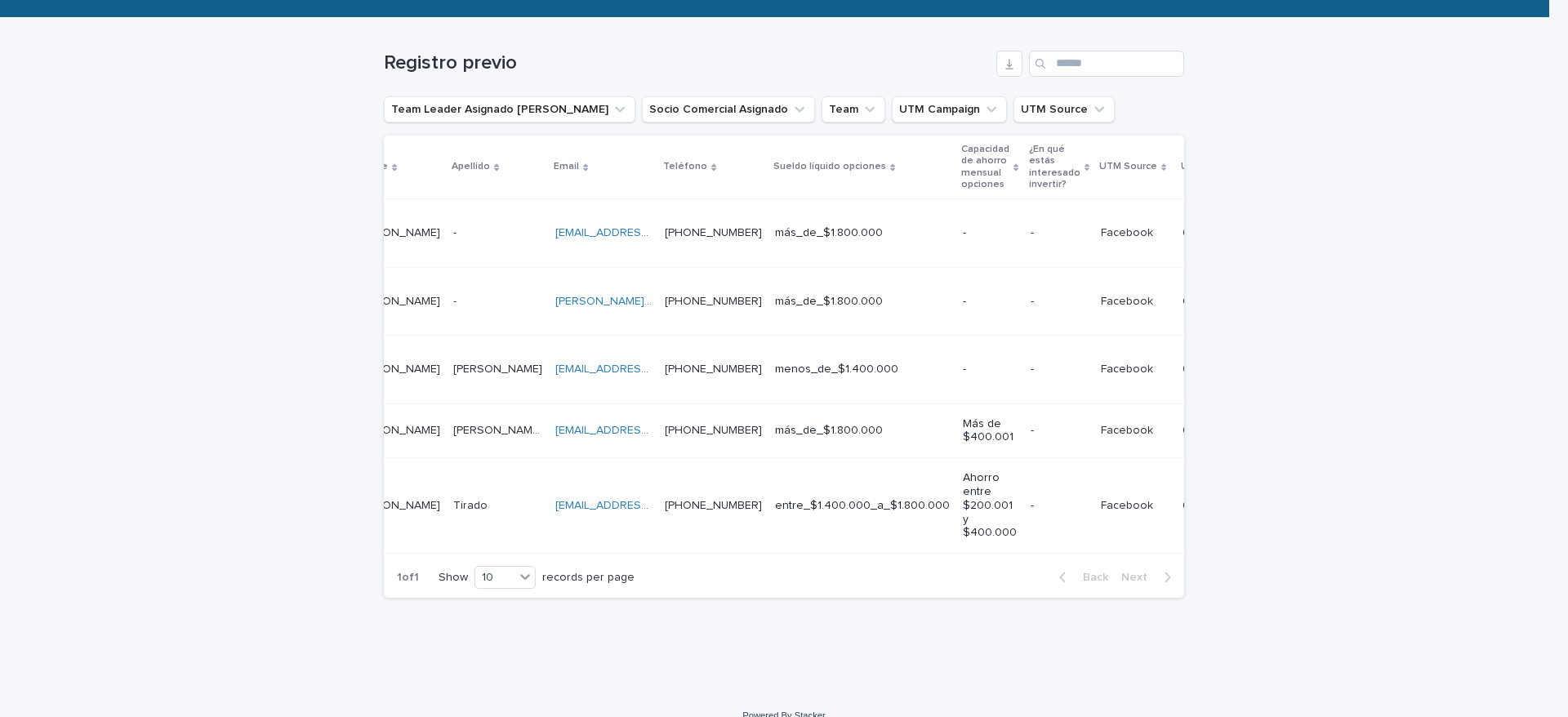
scroll to position [0, 0]
